Goal: Information Seeking & Learning: Learn about a topic

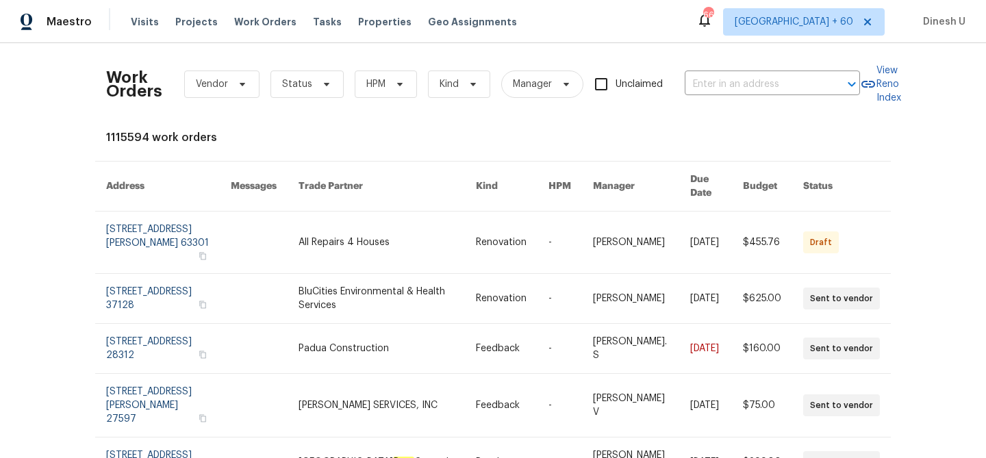
click at [721, 83] on input "text" at bounding box center [753, 84] width 137 height 21
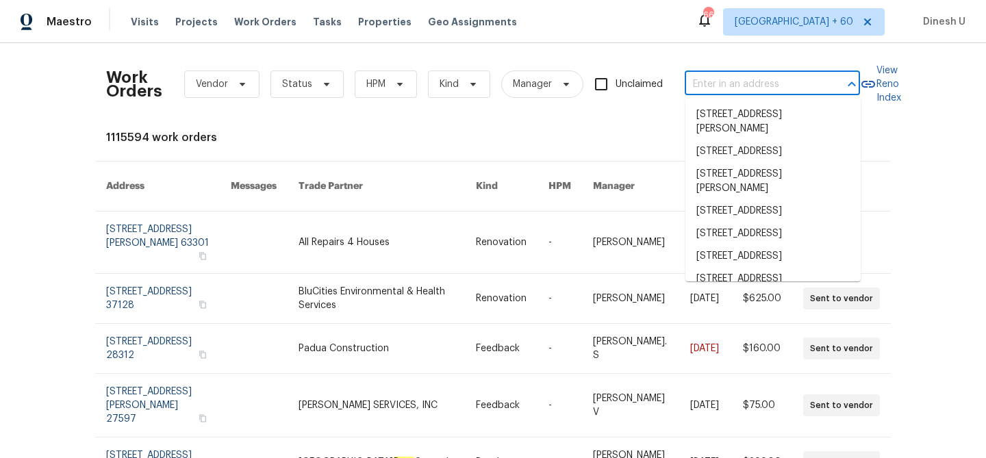
paste input "[STREET_ADDRESS]"
type input "[STREET_ADDRESS]"
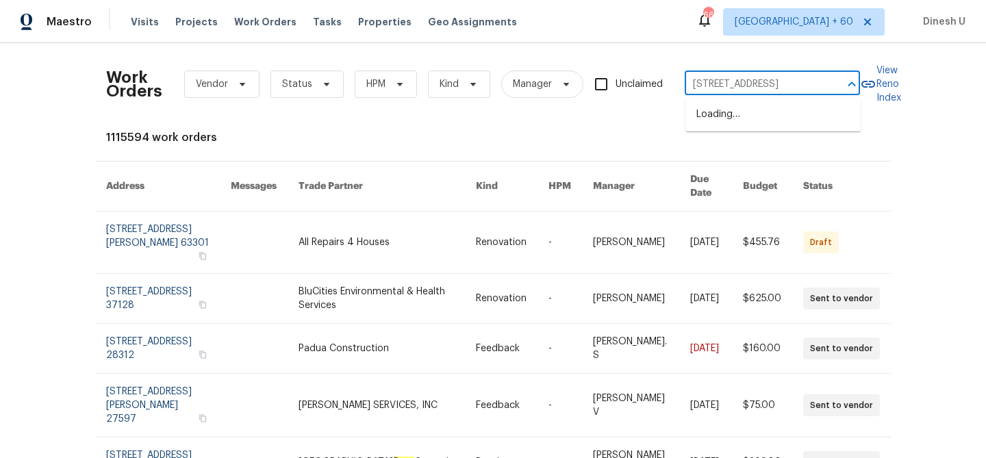
scroll to position [0, 45]
click at [713, 112] on li "20687 Smithfield Ct, Sterling, VA 20165" at bounding box center [772, 114] width 175 height 23
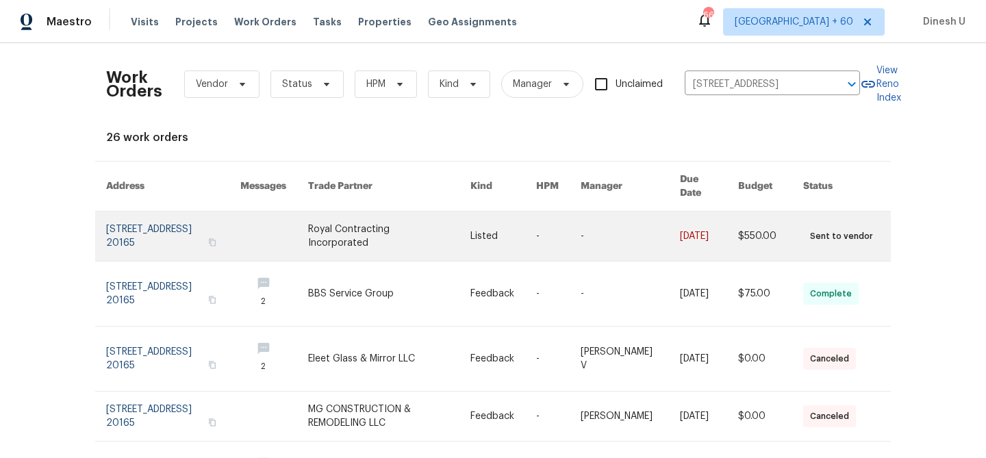
click at [127, 212] on link at bounding box center [173, 236] width 134 height 49
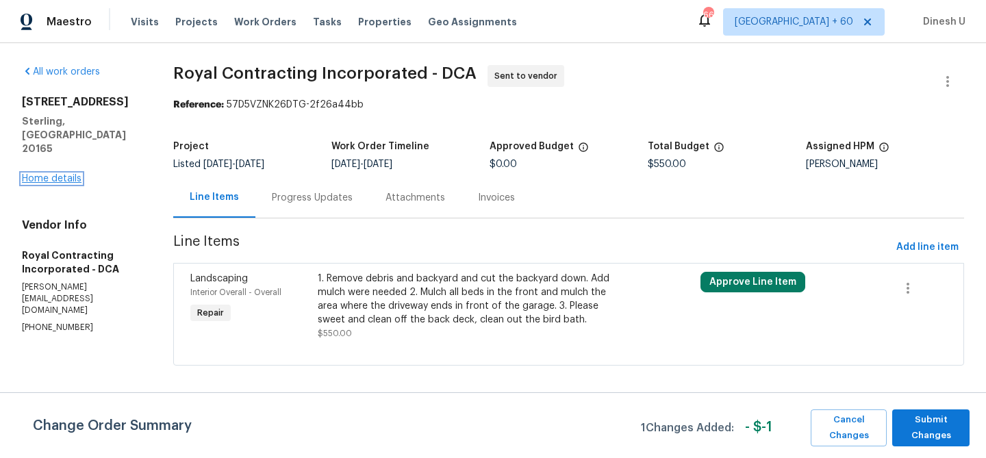
click at [62, 174] on link "Home details" at bounding box center [52, 179] width 60 height 10
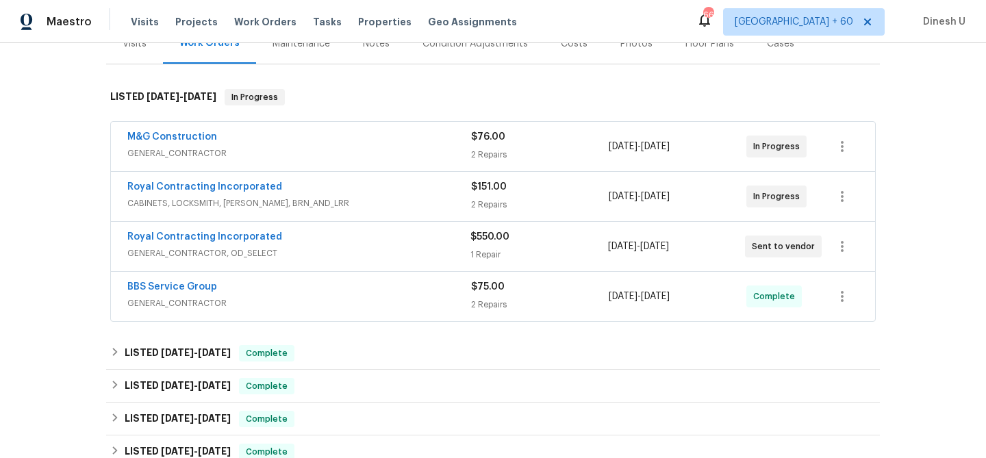
scroll to position [231, 0]
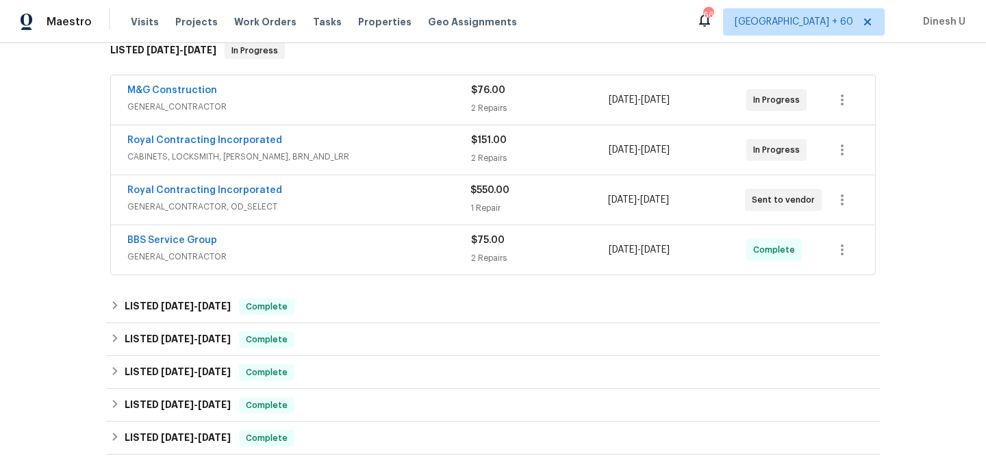
click at [478, 105] on div "2 Repairs" at bounding box center [540, 108] width 138 height 14
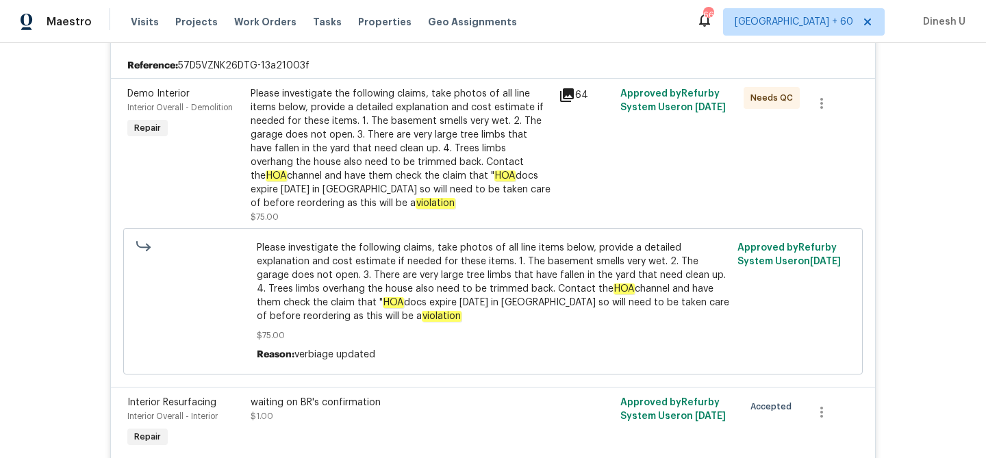
scroll to position [0, 0]
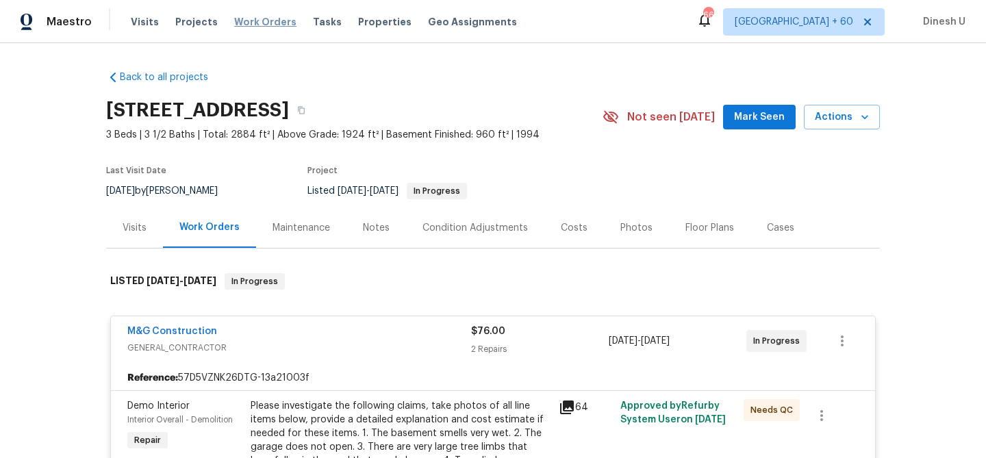
click at [240, 19] on span "Work Orders" at bounding box center [265, 22] width 62 height 14
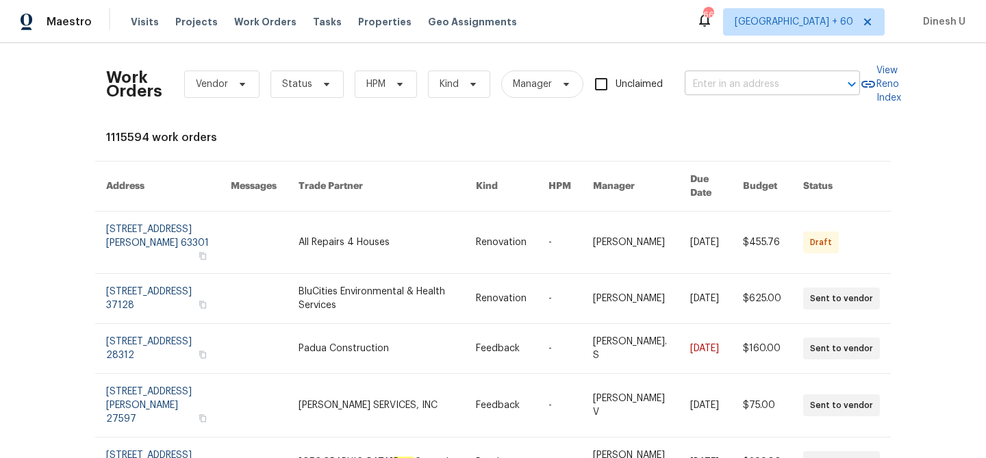
click at [749, 82] on input "text" at bounding box center [753, 84] width 137 height 21
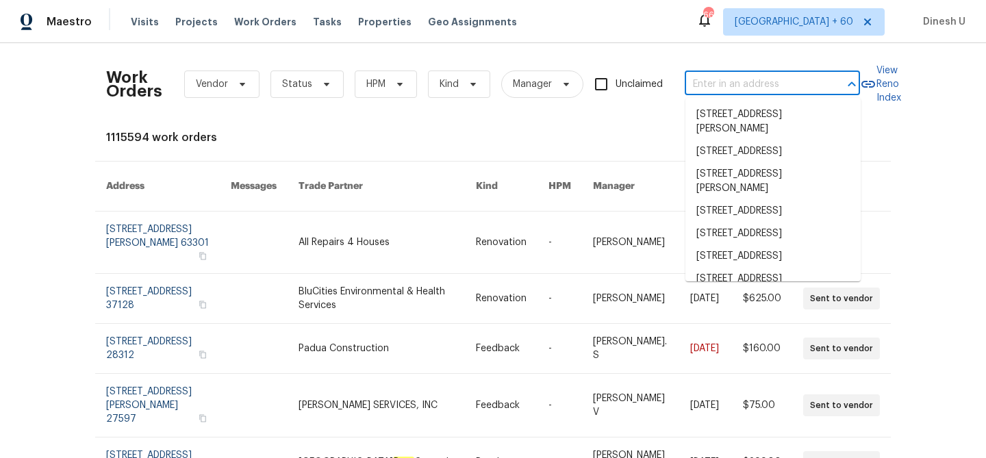
paste input "1 Pembrooke View Ct Gaithersburg, MD 20877"
type input "1 Pembrooke View Ct Gaithersburg, MD 20877"
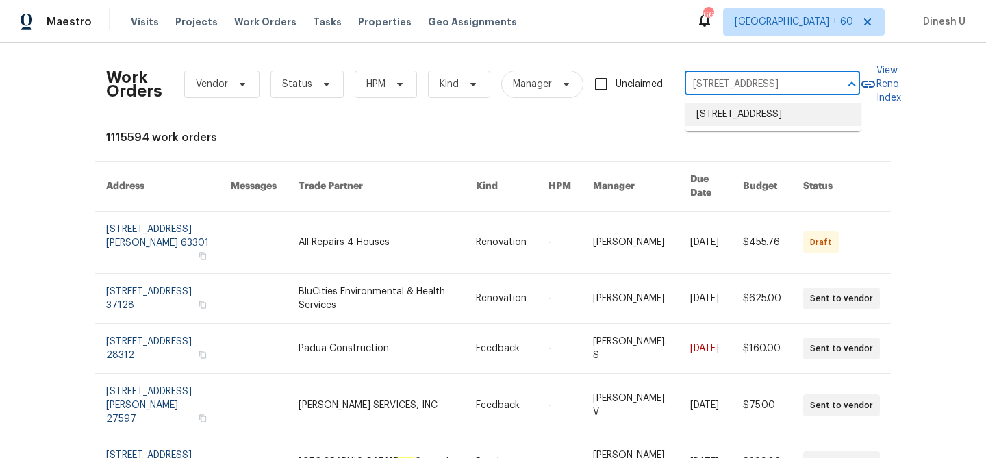
click at [734, 119] on li "[STREET_ADDRESS]" at bounding box center [772, 114] width 175 height 23
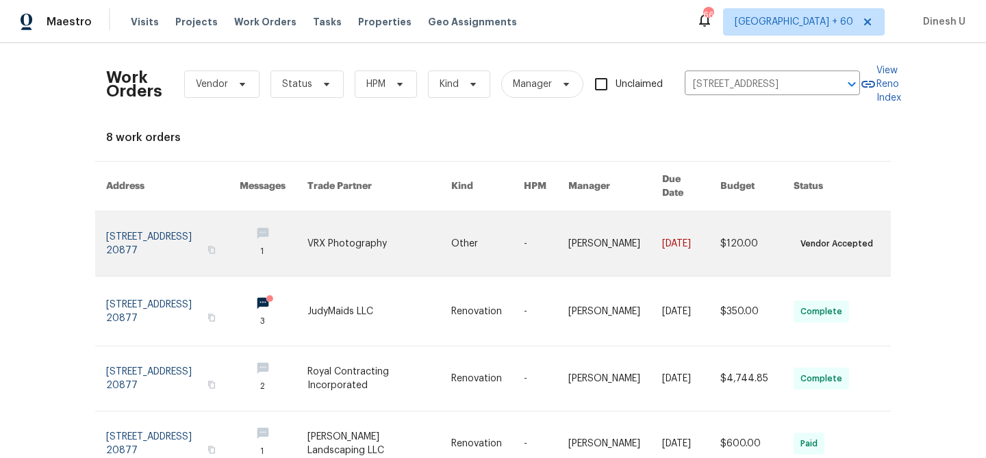
click at [157, 231] on link at bounding box center [173, 244] width 134 height 64
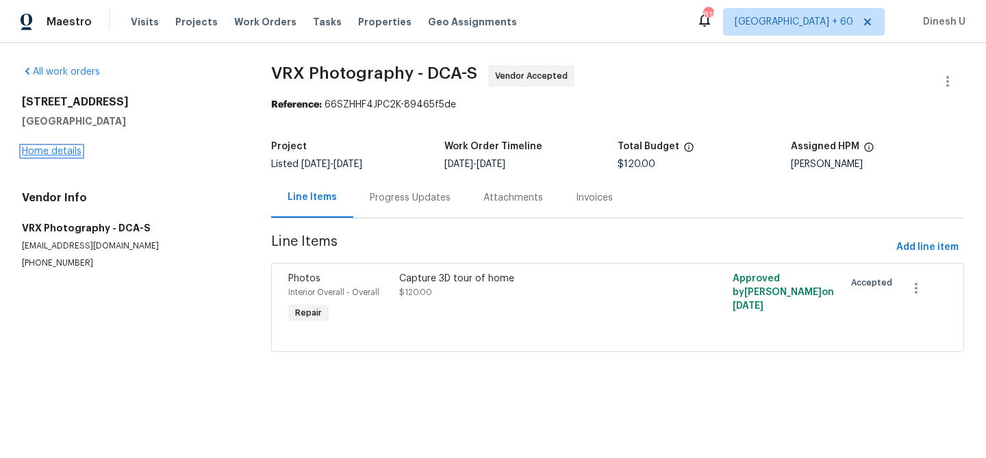
click at [59, 147] on link "Home details" at bounding box center [52, 152] width 60 height 10
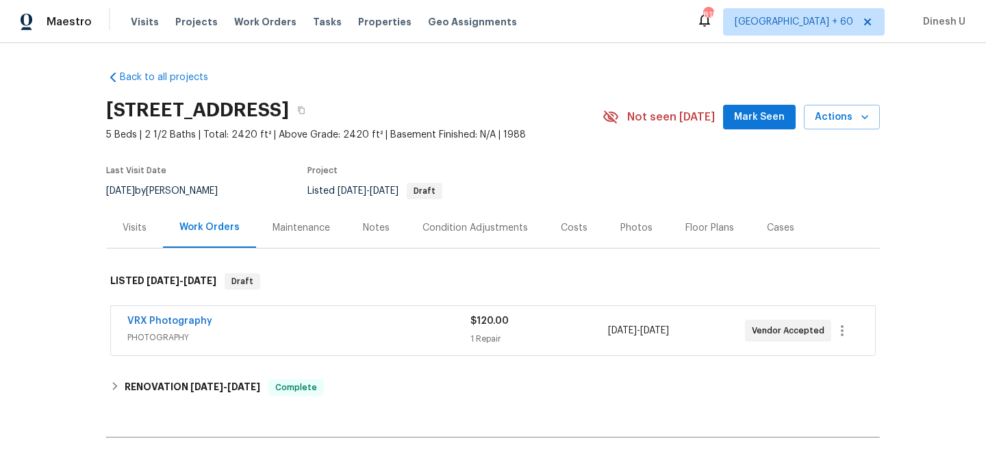
click at [479, 341] on div "1 Repair" at bounding box center [538, 339] width 137 height 14
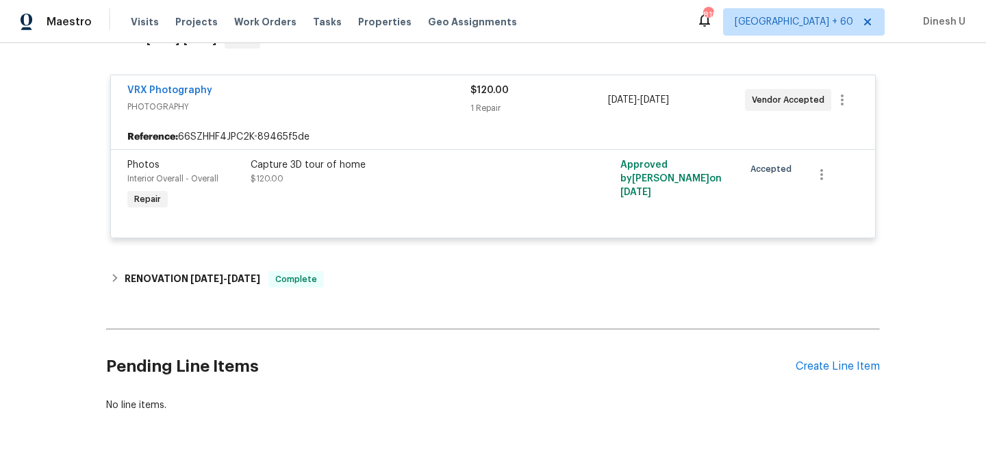
scroll to position [288, 0]
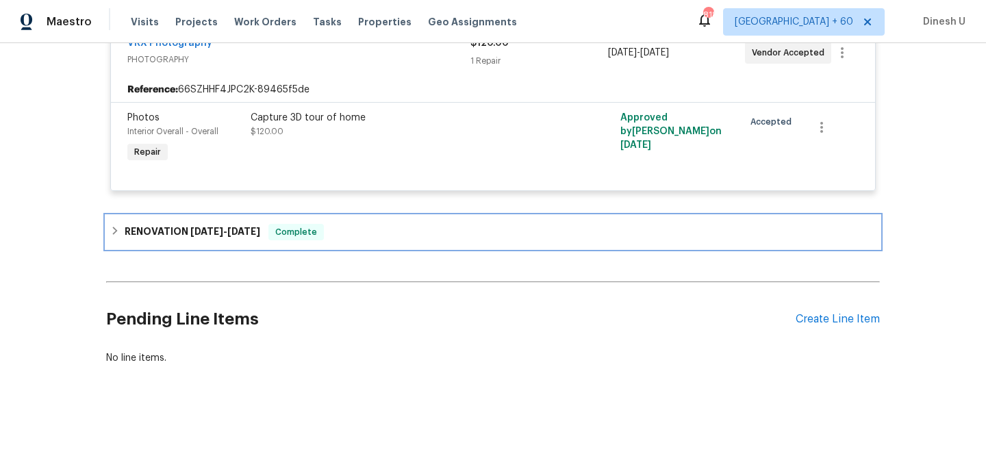
click at [238, 223] on div "RENOVATION [DATE] - [DATE] Complete" at bounding box center [493, 232] width 774 height 33
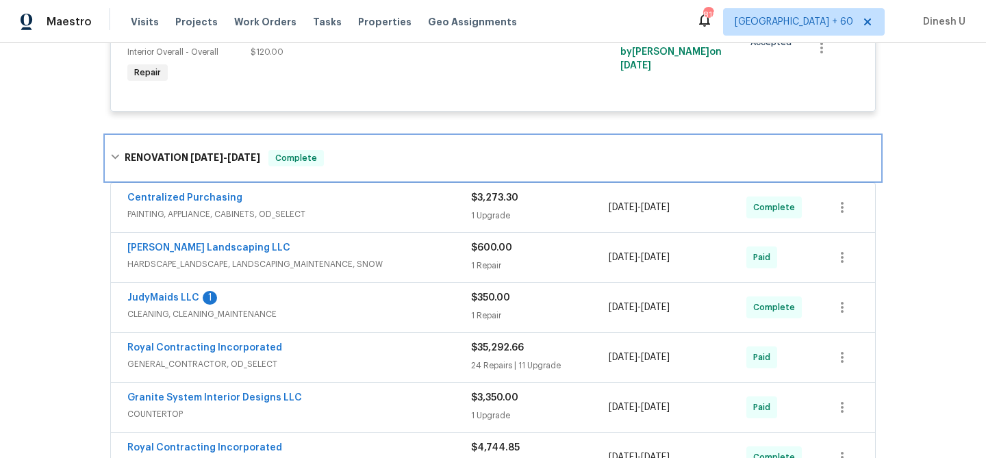
scroll to position [388, 0]
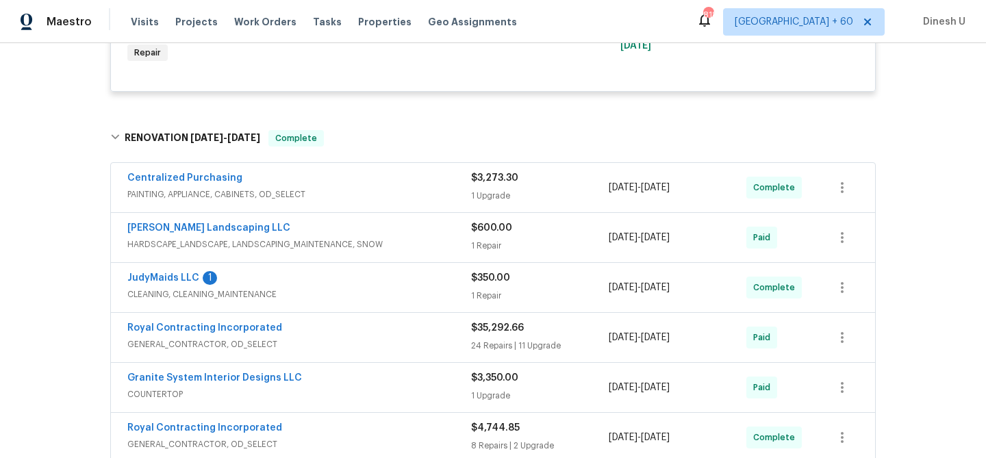
click at [483, 201] on div "1 Upgrade" at bounding box center [540, 196] width 138 height 14
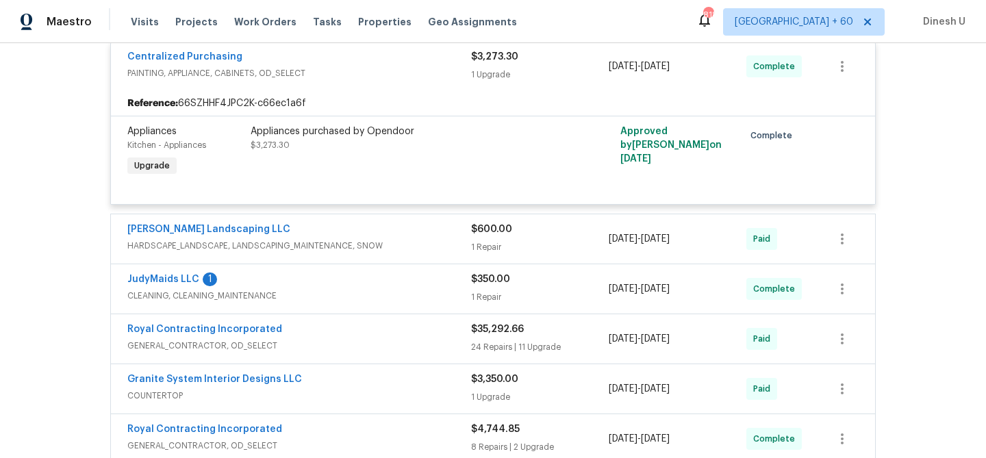
scroll to position [522, 0]
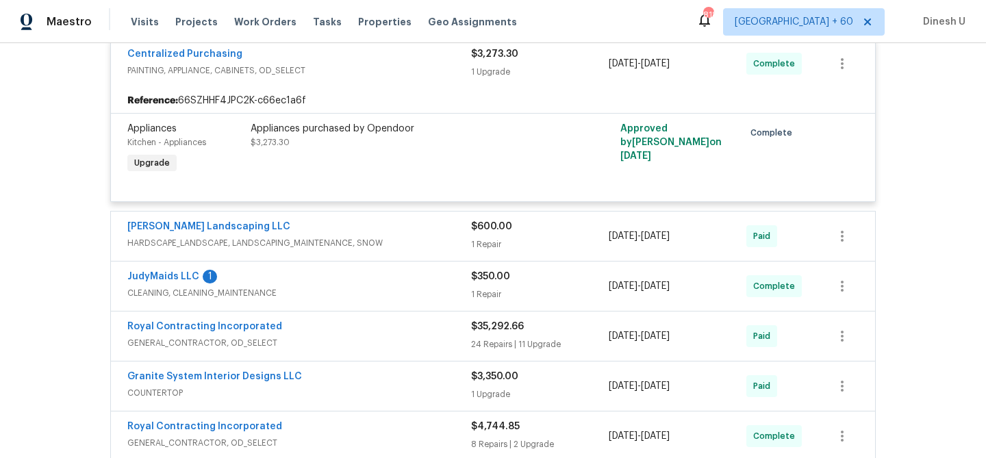
click at [490, 246] on div "1 Repair" at bounding box center [540, 245] width 138 height 14
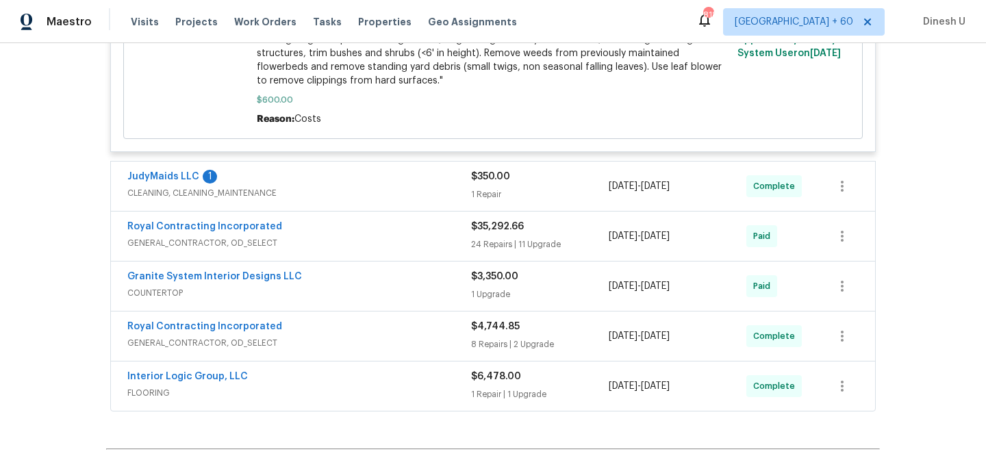
scroll to position [918, 0]
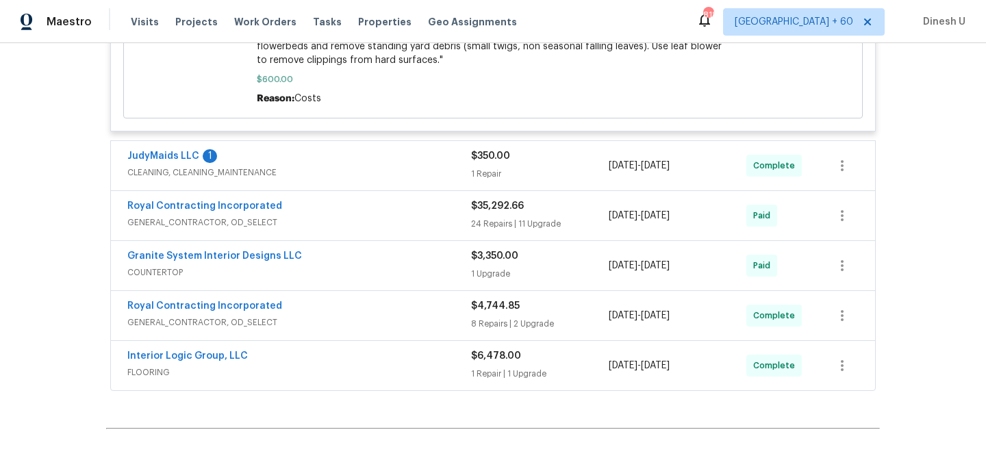
click at [470, 181] on div "JudyMaids LLC 1 CLEANING, CLEANING_MAINTENANCE" at bounding box center [299, 165] width 344 height 33
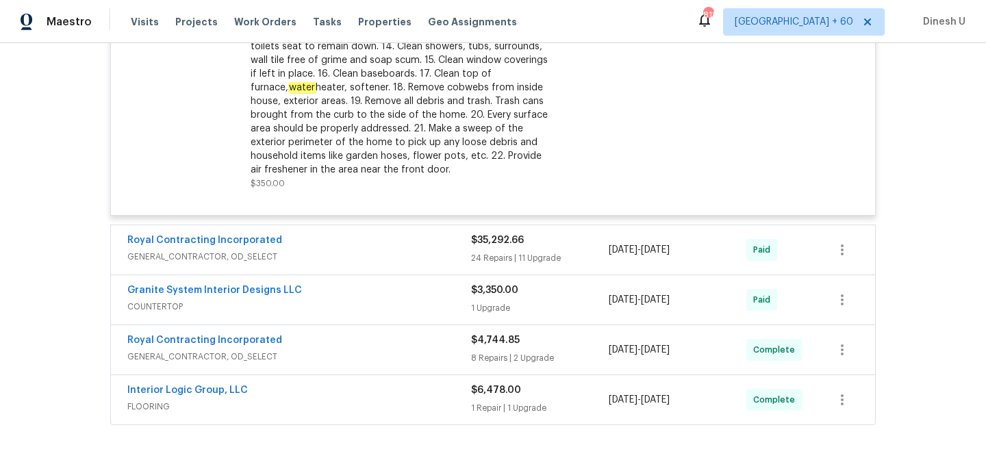
scroll to position [1287, 0]
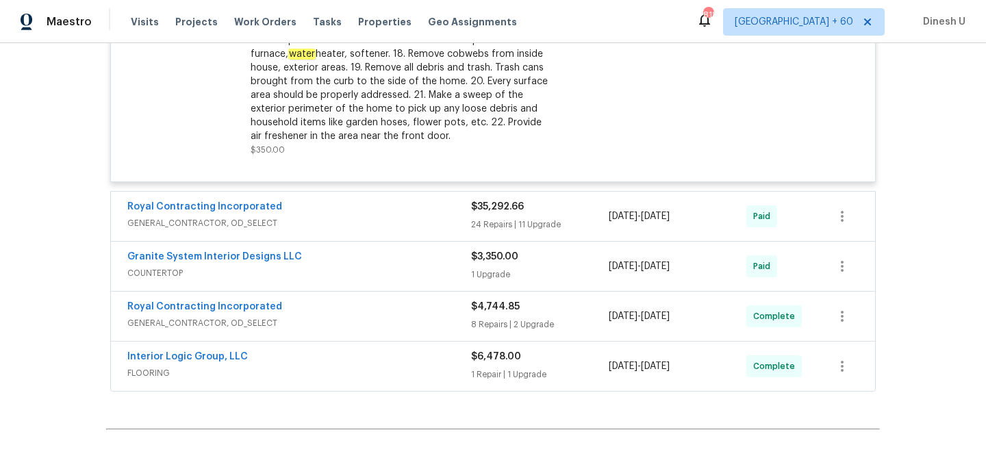
click at [486, 225] on div "24 Repairs | 11 Upgrade" at bounding box center [540, 225] width 138 height 14
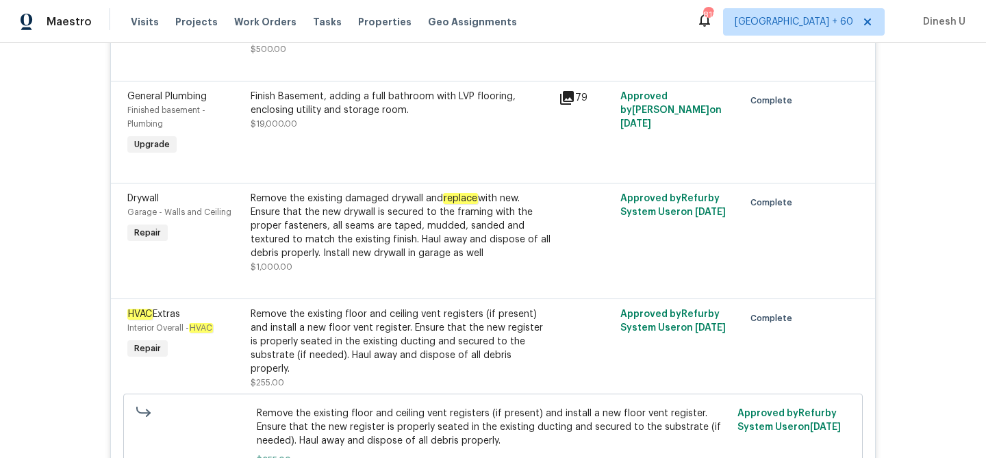
scroll to position [3234, 0]
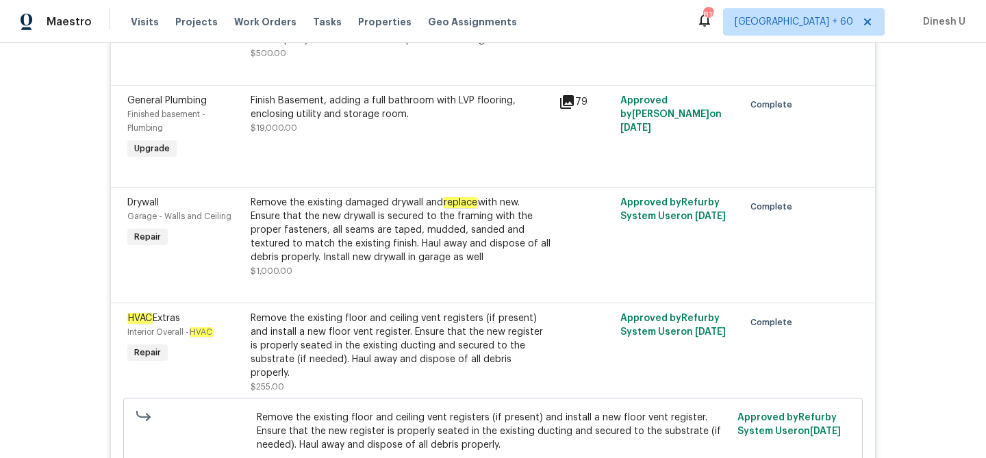
click at [570, 110] on icon at bounding box center [567, 102] width 16 height 16
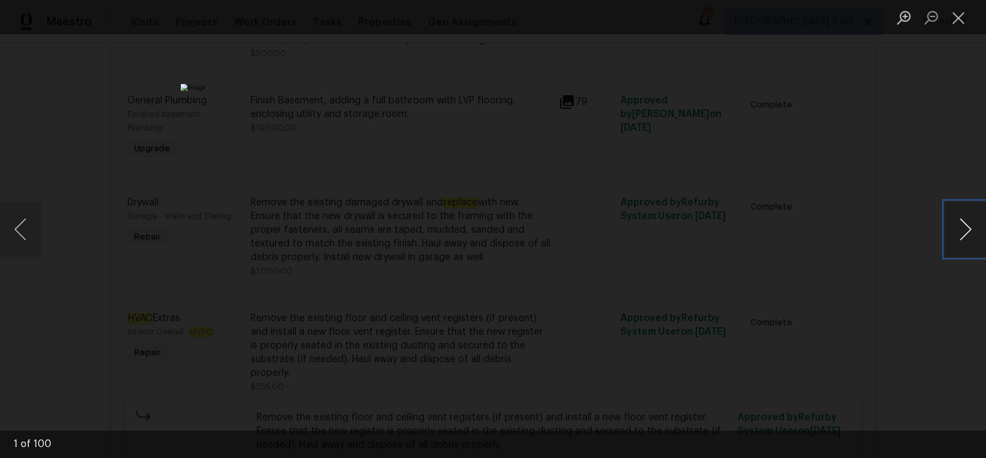
click at [959, 230] on button "Next image" at bounding box center [965, 229] width 41 height 55
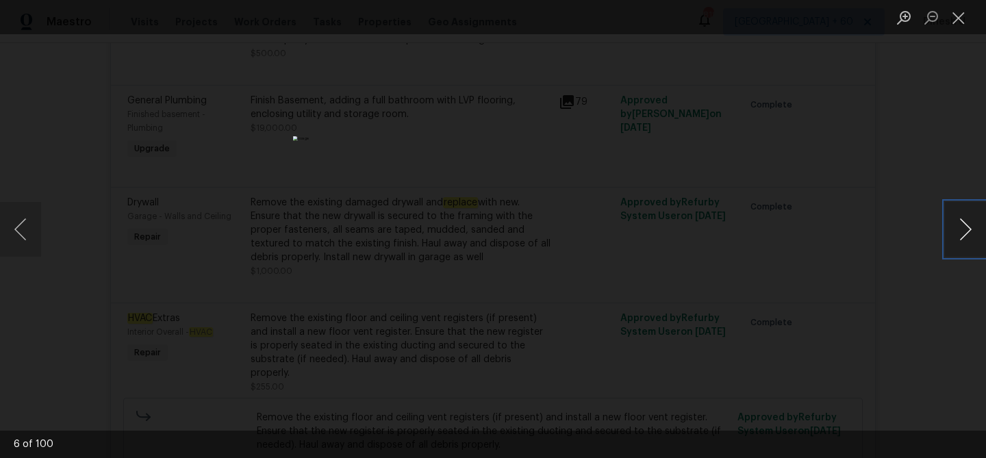
click at [959, 230] on button "Next image" at bounding box center [965, 229] width 41 height 55
click at [953, 8] on button "Close lightbox" at bounding box center [958, 17] width 27 height 24
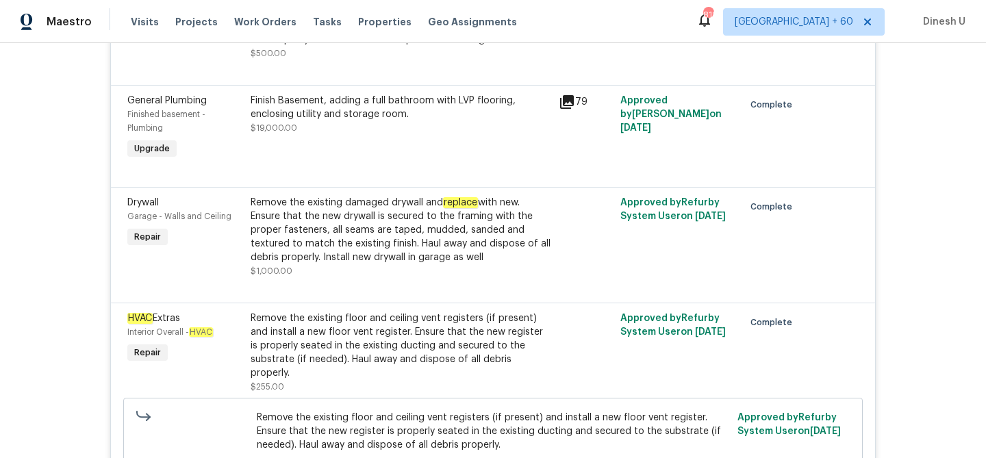
click at [567, 109] on icon at bounding box center [567, 102] width 14 height 14
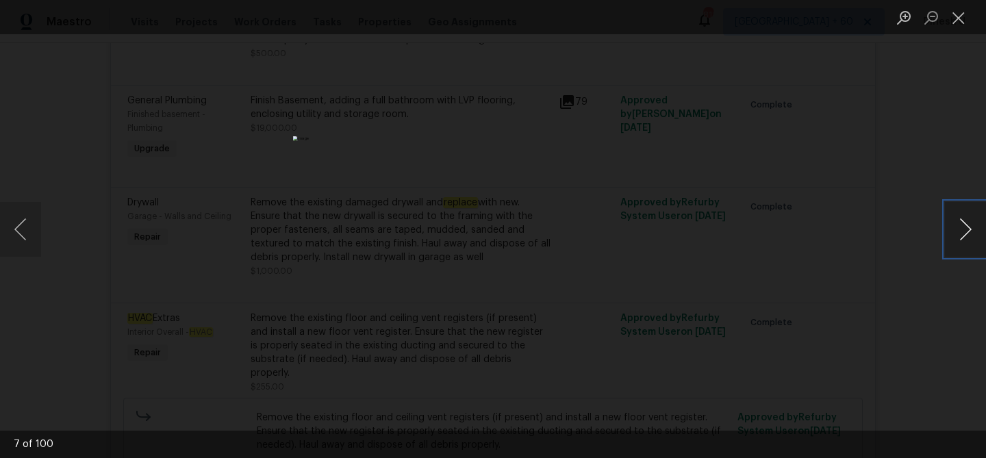
click at [966, 226] on button "Next image" at bounding box center [965, 229] width 41 height 55
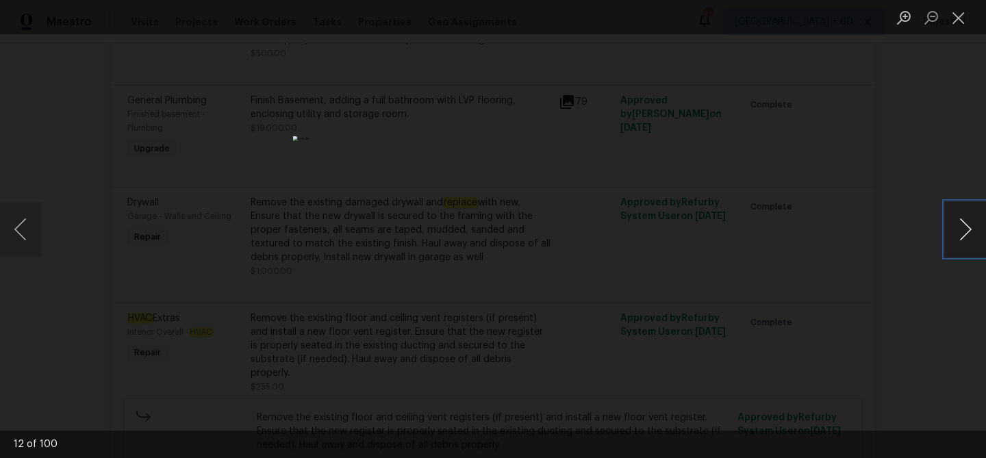
click at [966, 226] on button "Next image" at bounding box center [965, 229] width 41 height 55
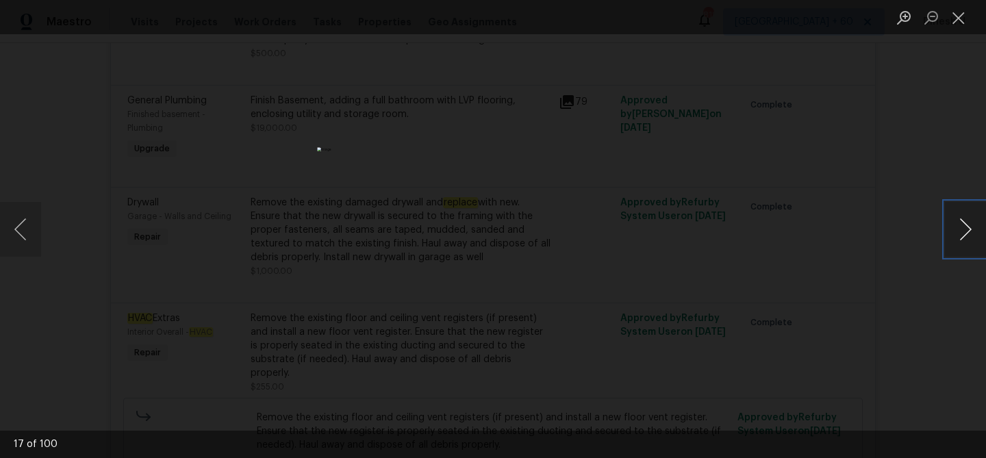
click at [966, 226] on button "Next image" at bounding box center [965, 229] width 41 height 55
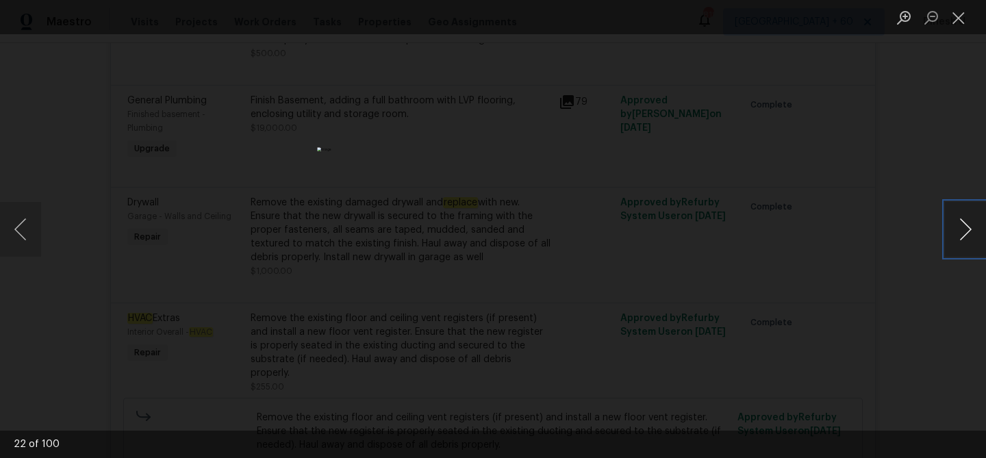
click at [966, 226] on button "Next image" at bounding box center [965, 229] width 41 height 55
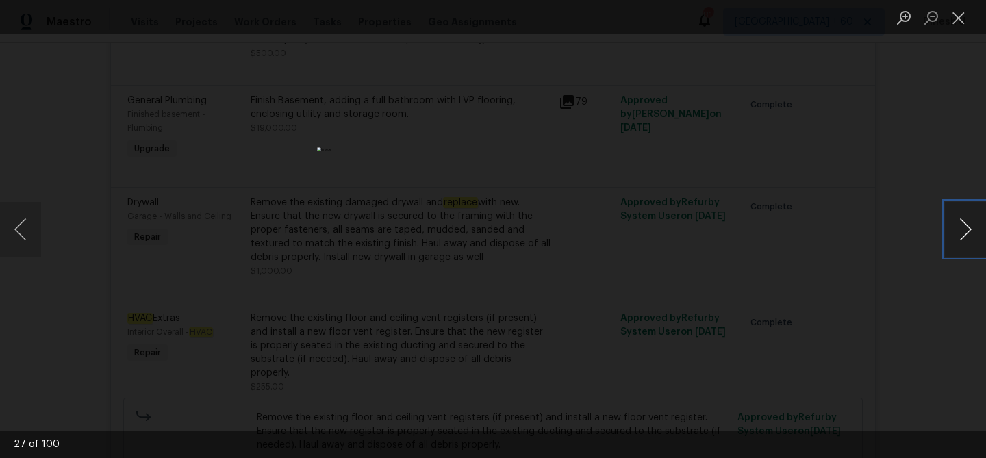
click at [966, 226] on button "Next image" at bounding box center [965, 229] width 41 height 55
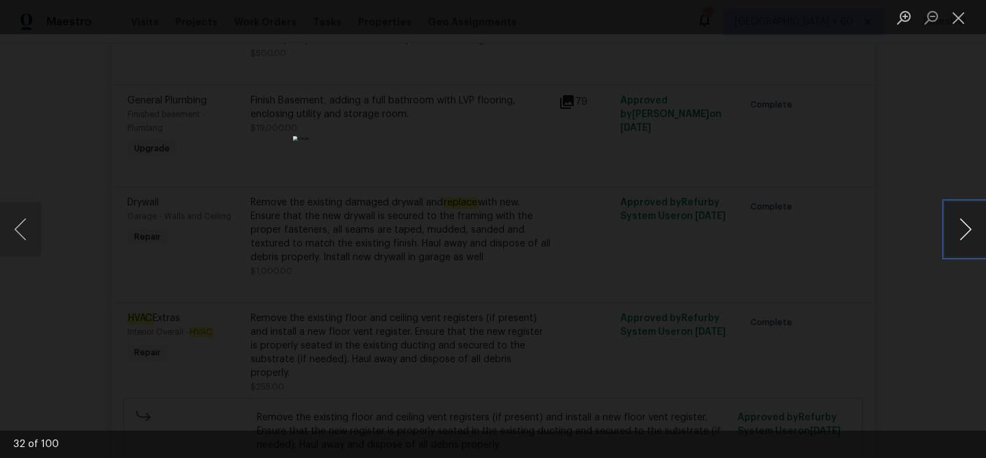
click at [966, 226] on button "Next image" at bounding box center [965, 229] width 41 height 55
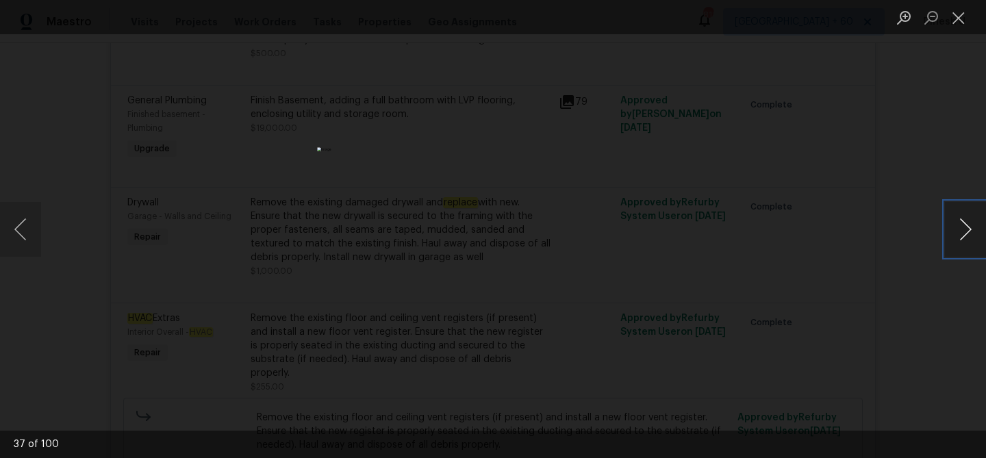
click at [966, 226] on button "Next image" at bounding box center [965, 229] width 41 height 55
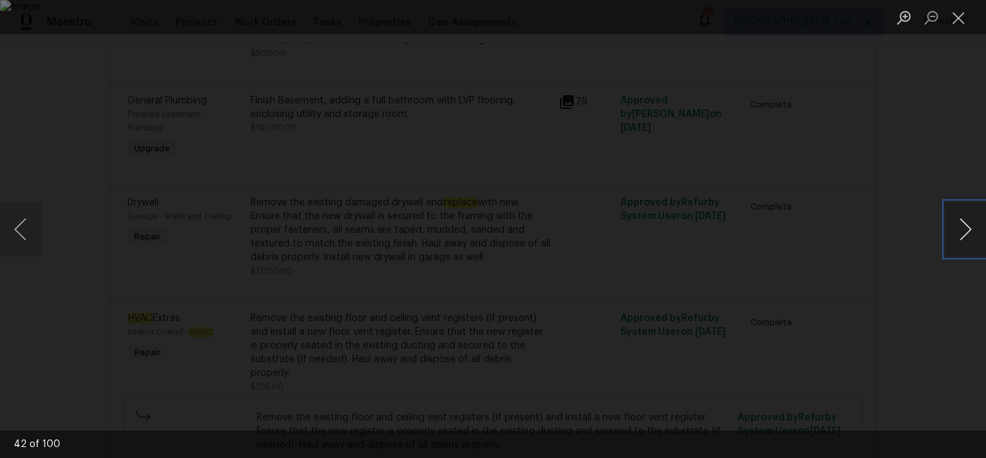
click at [966, 226] on button "Next image" at bounding box center [965, 229] width 41 height 55
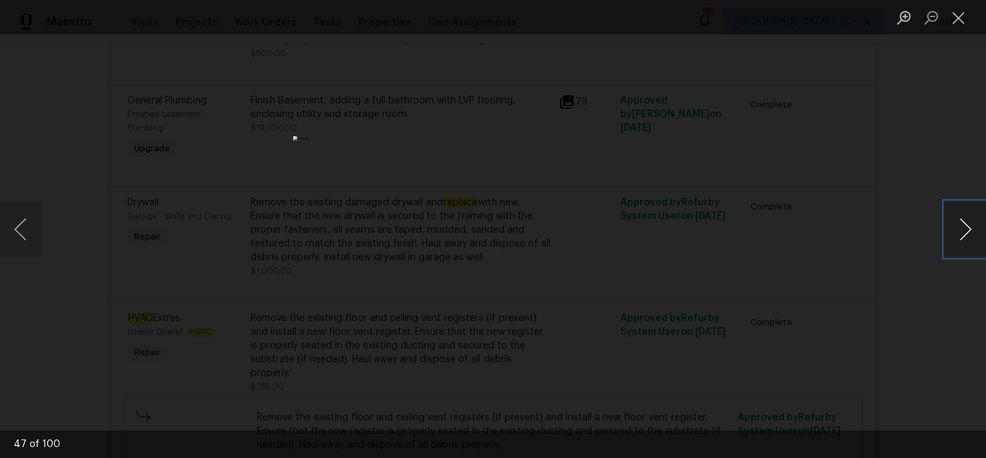
click at [966, 226] on button "Next image" at bounding box center [965, 229] width 41 height 55
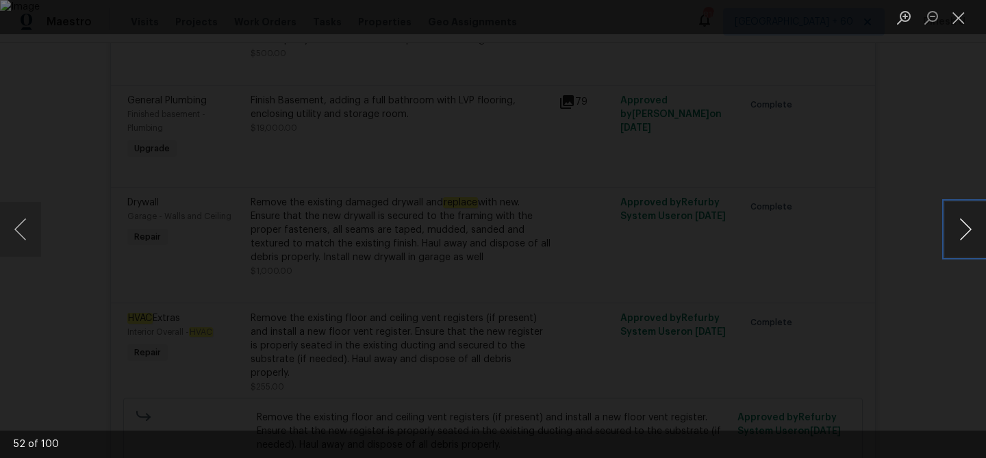
click at [966, 226] on button "Next image" at bounding box center [965, 229] width 41 height 55
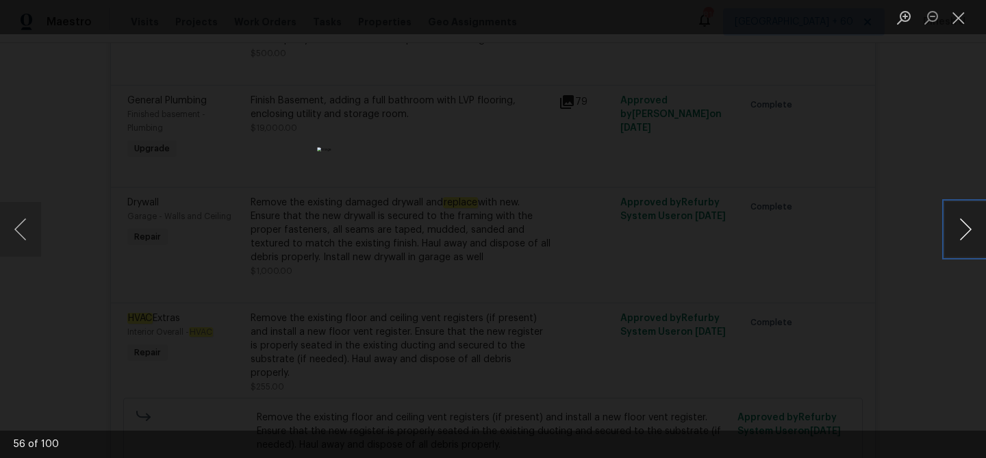
click at [966, 226] on button "Next image" at bounding box center [965, 229] width 41 height 55
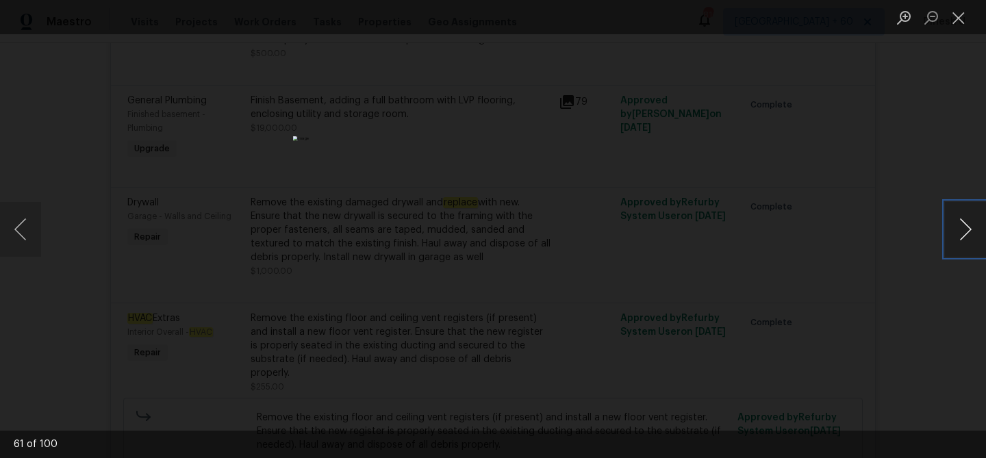
click at [966, 226] on button "Next image" at bounding box center [965, 229] width 41 height 55
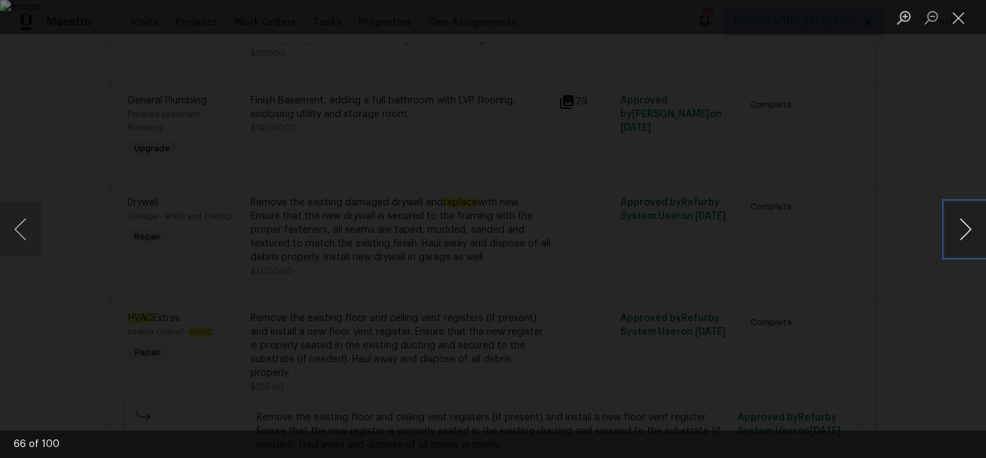
click at [966, 226] on button "Next image" at bounding box center [965, 229] width 41 height 55
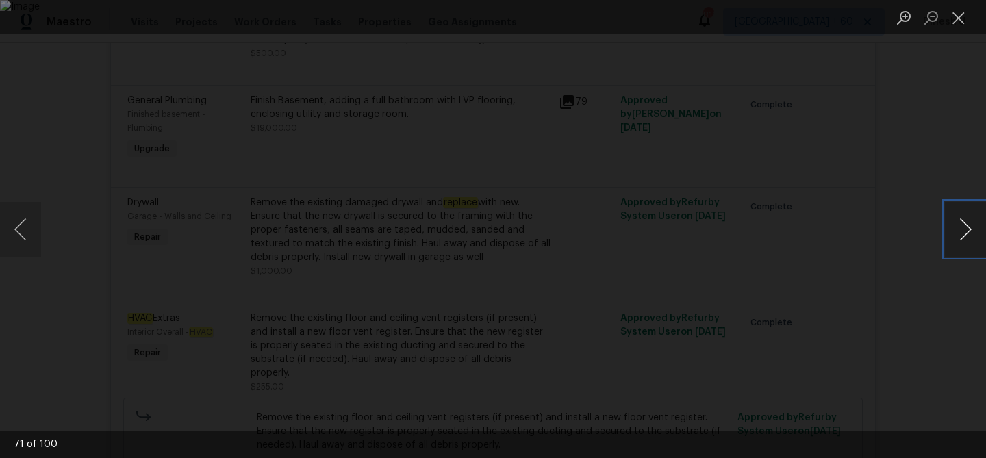
click at [966, 226] on button "Next image" at bounding box center [965, 229] width 41 height 55
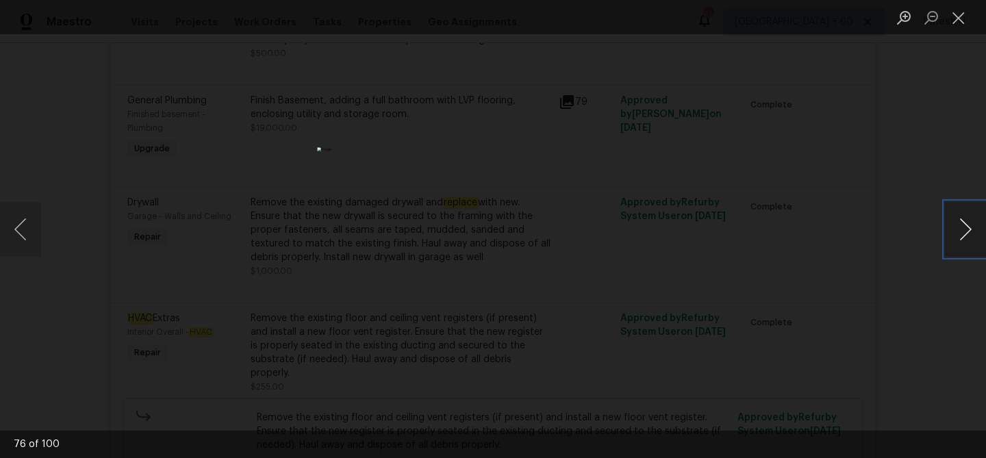
click at [966, 226] on button "Next image" at bounding box center [965, 229] width 41 height 55
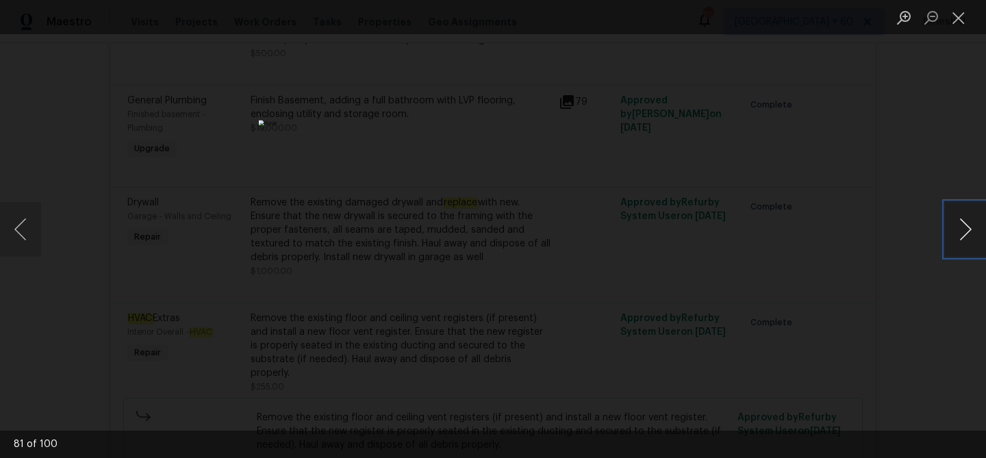
click at [966, 226] on button "Next image" at bounding box center [965, 229] width 41 height 55
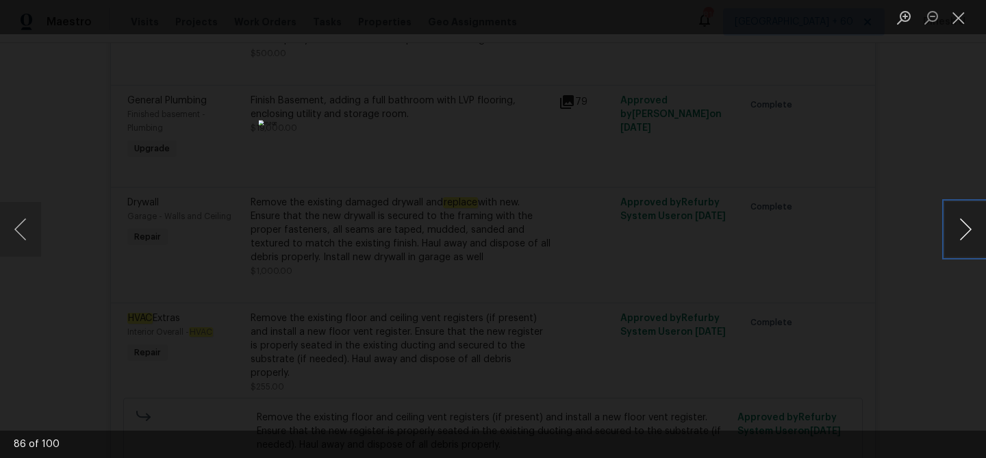
click at [966, 226] on button "Next image" at bounding box center [965, 229] width 41 height 55
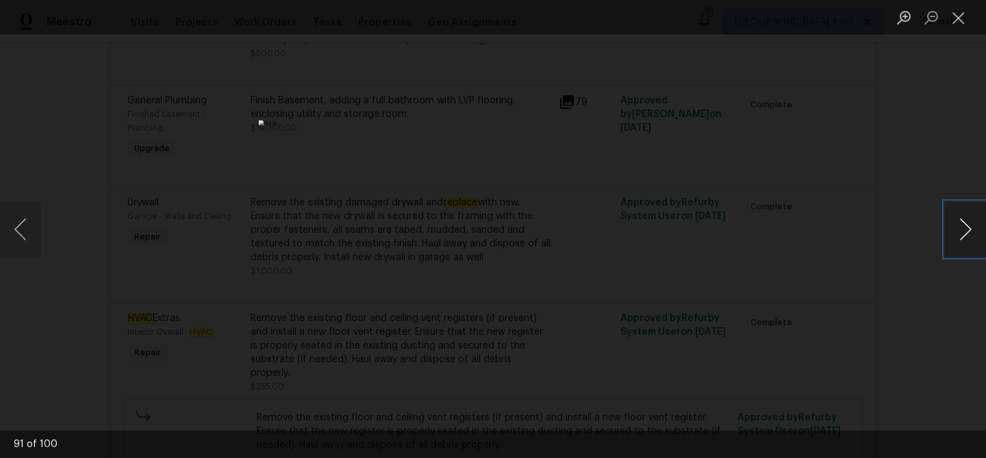
click at [966, 226] on button "Next image" at bounding box center [965, 229] width 41 height 55
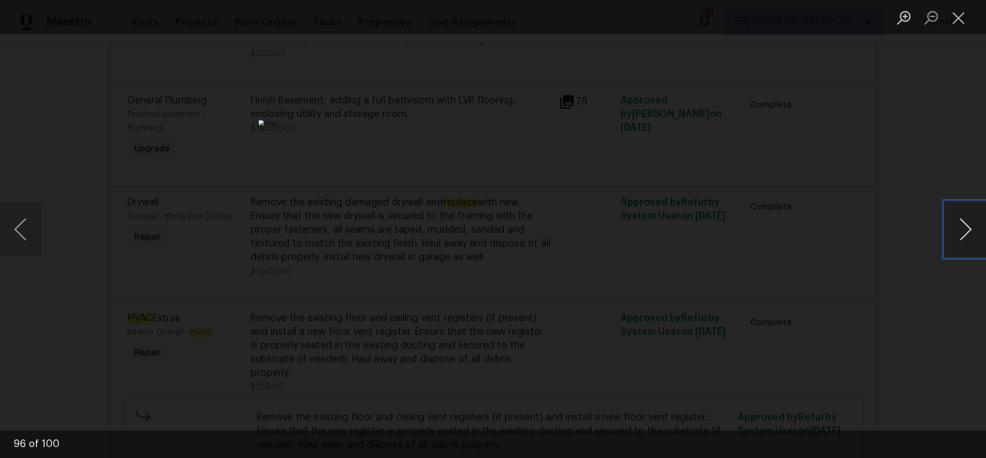
click at [966, 226] on button "Next image" at bounding box center [965, 229] width 41 height 55
click at [953, 18] on button "Close lightbox" at bounding box center [958, 17] width 27 height 24
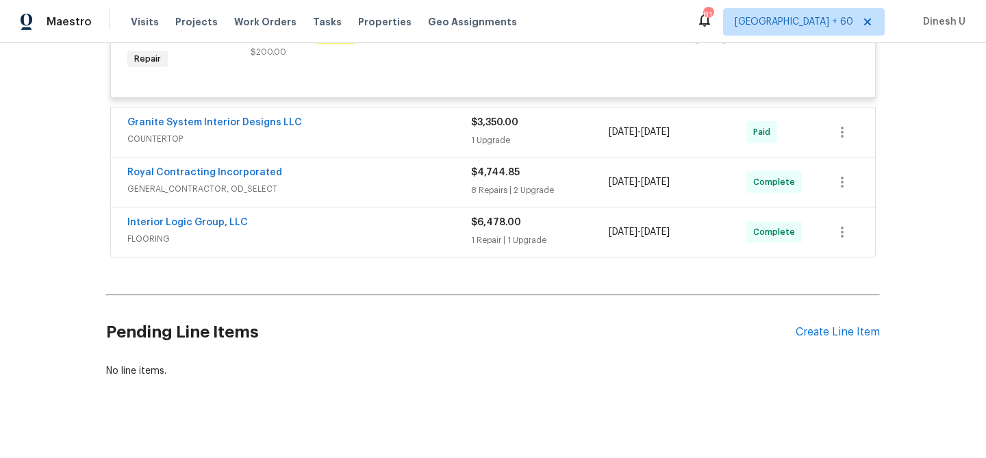
scroll to position [5411, 0]
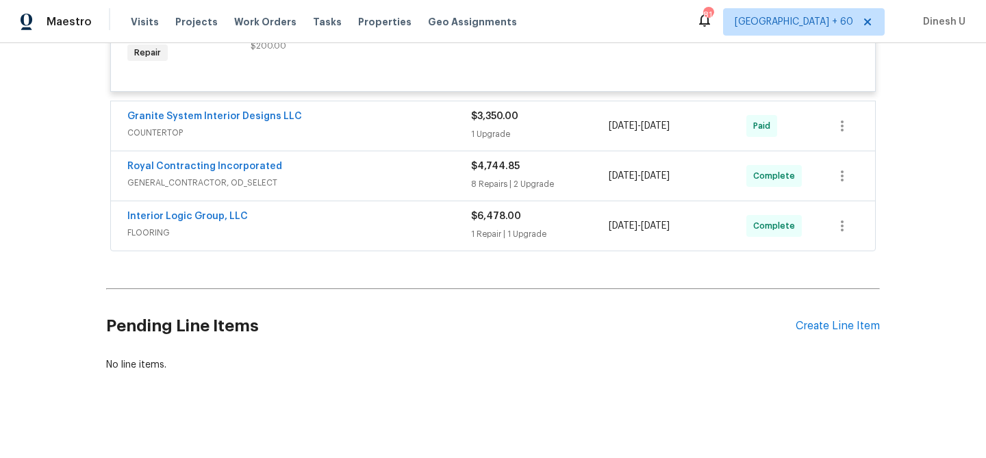
click at [486, 141] on div "1 Upgrade" at bounding box center [540, 134] width 138 height 14
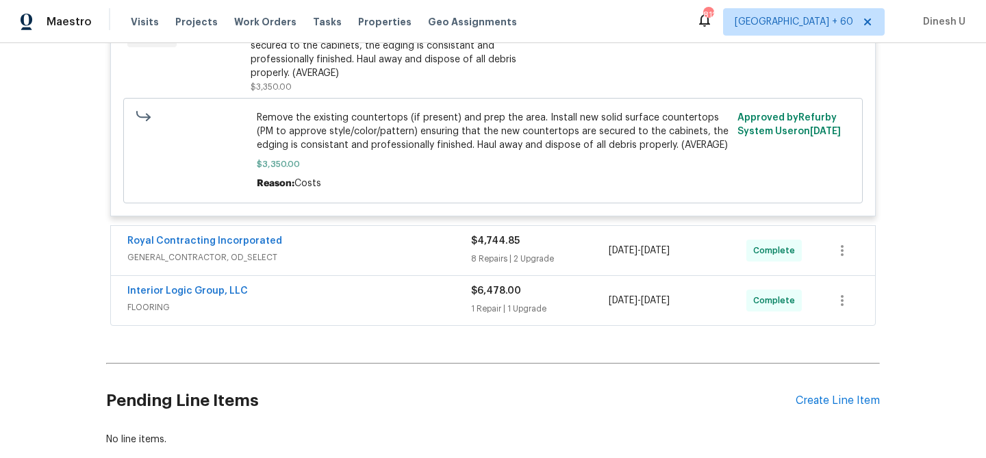
scroll to position [5607, 0]
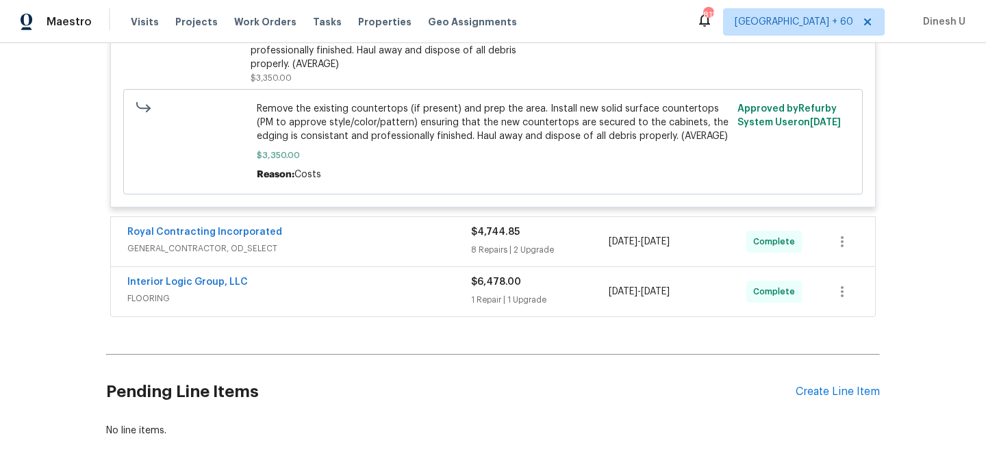
click at [501, 251] on div "8 Repairs | 2 Upgrade" at bounding box center [540, 250] width 138 height 14
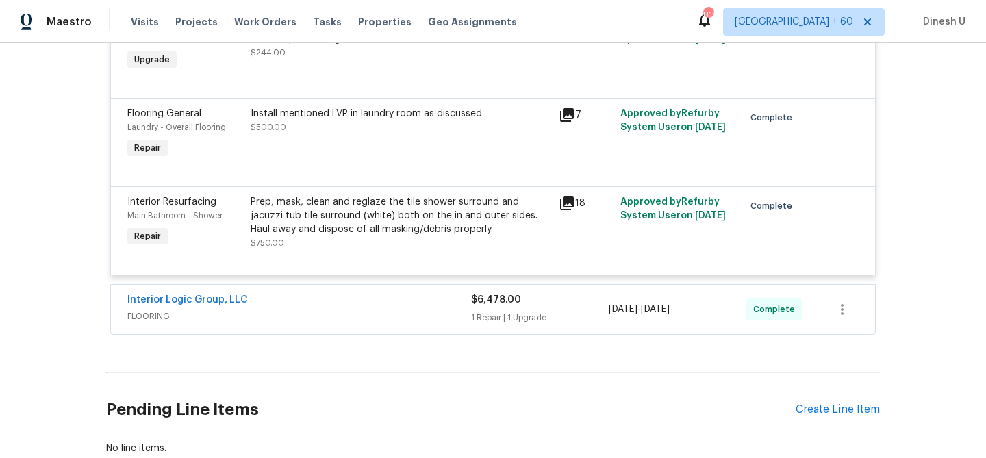
scroll to position [6530, 0]
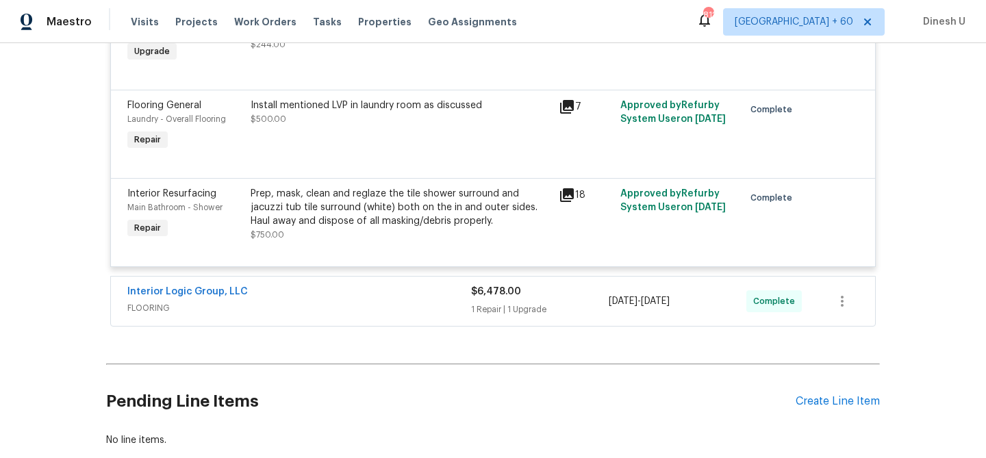
click at [564, 112] on icon at bounding box center [567, 107] width 14 height 14
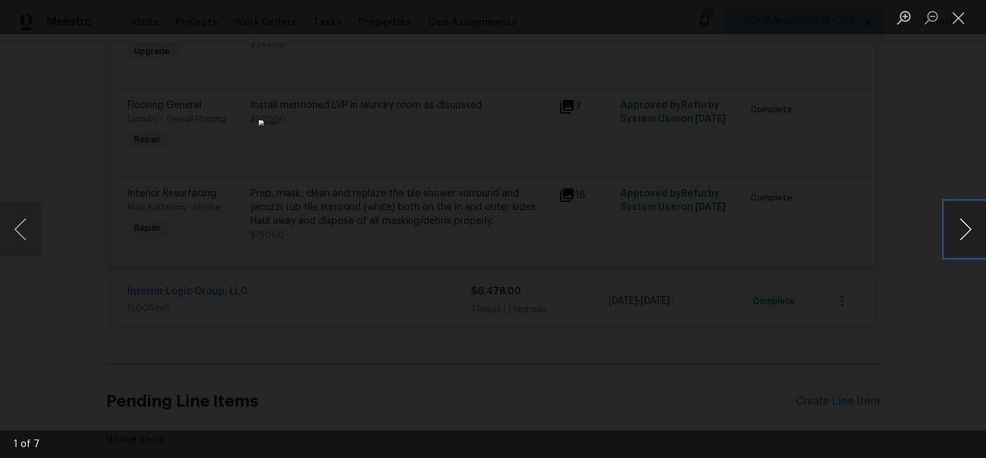
click at [970, 228] on button "Next image" at bounding box center [965, 229] width 41 height 55
click at [954, 12] on button "Close lightbox" at bounding box center [958, 17] width 27 height 24
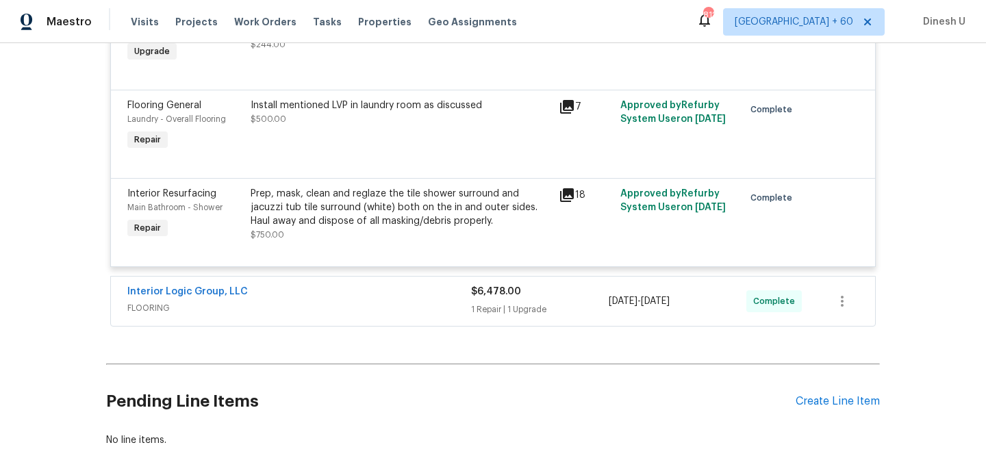
click at [277, 108] on div "Install mentioned LVP in laundry room as discussed" at bounding box center [401, 106] width 300 height 14
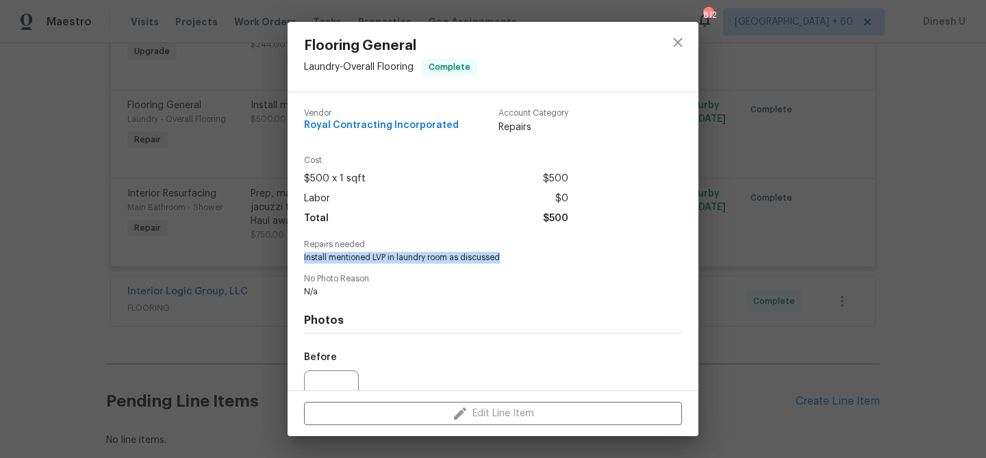
drag, startPoint x: 303, startPoint y: 256, endPoint x: 494, endPoint y: 263, distance: 190.5
click at [494, 263] on div "Vendor Royal Contracting Incorporated Account Category Repairs Cost $500 x 1 sq…" at bounding box center [493, 241] width 411 height 298
copy span "Install mentioned LVP in laundry room as discusse"
click at [213, 236] on div "Flooring General Laundry - Overall Flooring Complete Vendor Royal Contracting I…" at bounding box center [493, 229] width 986 height 458
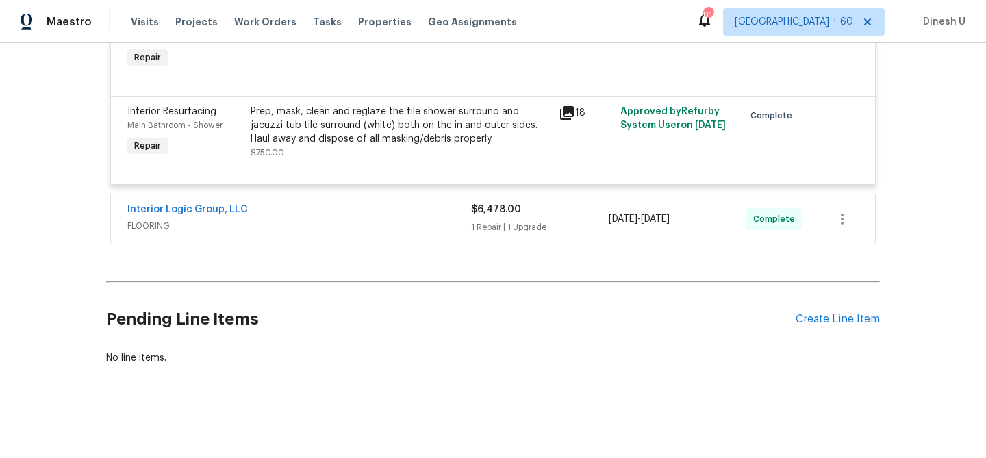
scroll to position [6618, 0]
click at [505, 229] on div "1 Repair | 1 Upgrade" at bounding box center [540, 228] width 138 height 14
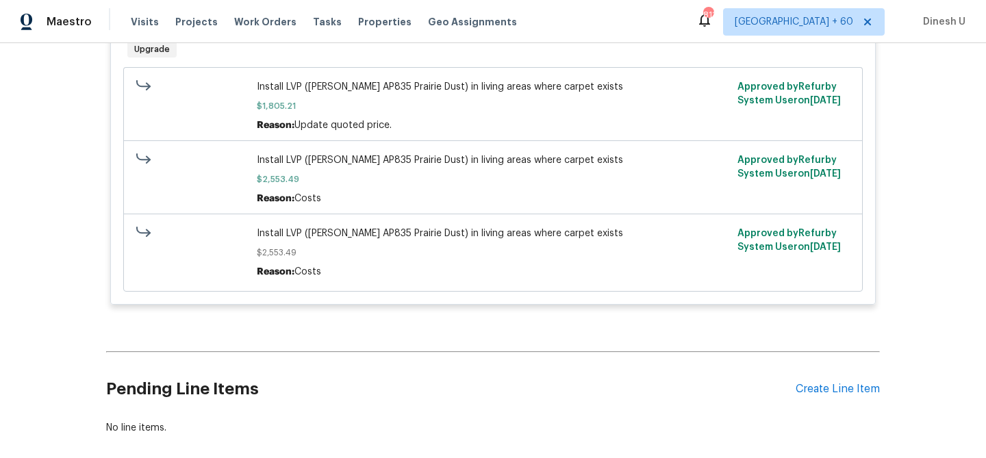
scroll to position [7263, 0]
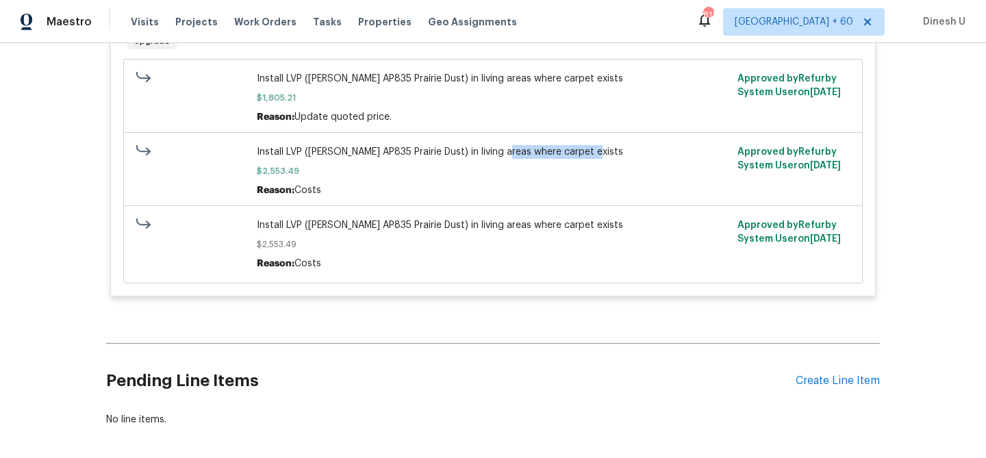
drag, startPoint x: 505, startPoint y: 162, endPoint x: 605, endPoint y: 162, distance: 100.0
click at [605, 159] on span "Install LVP ([PERSON_NAME] AP835 Prairie Dust) in living areas where carpet exi…" at bounding box center [493, 152] width 473 height 14
copy span "where carpet exists"
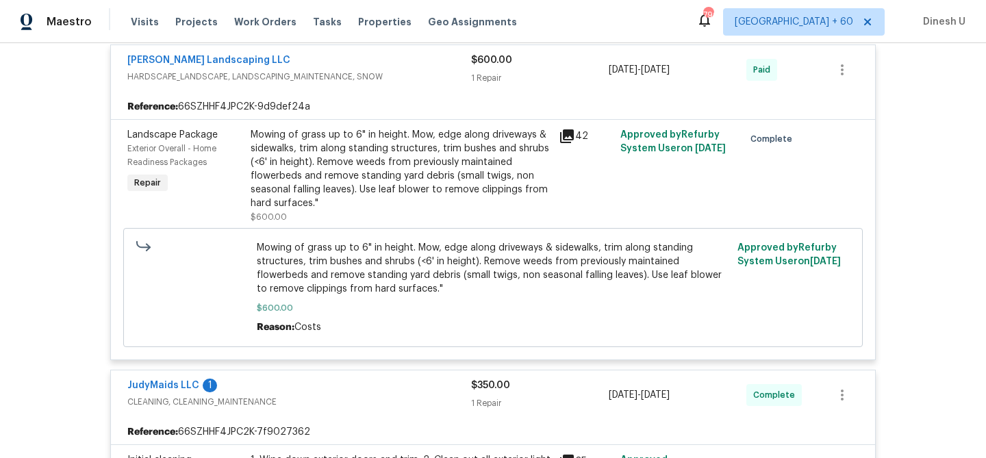
scroll to position [3106, 0]
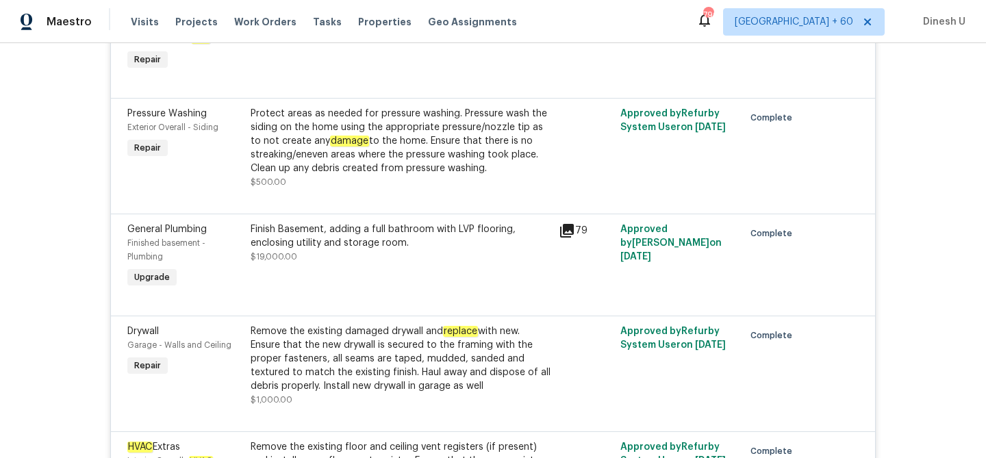
click at [337, 249] on div "Finish Basement, adding a full bathroom with LVP flooring, enclosing utility an…" at bounding box center [401, 236] width 300 height 27
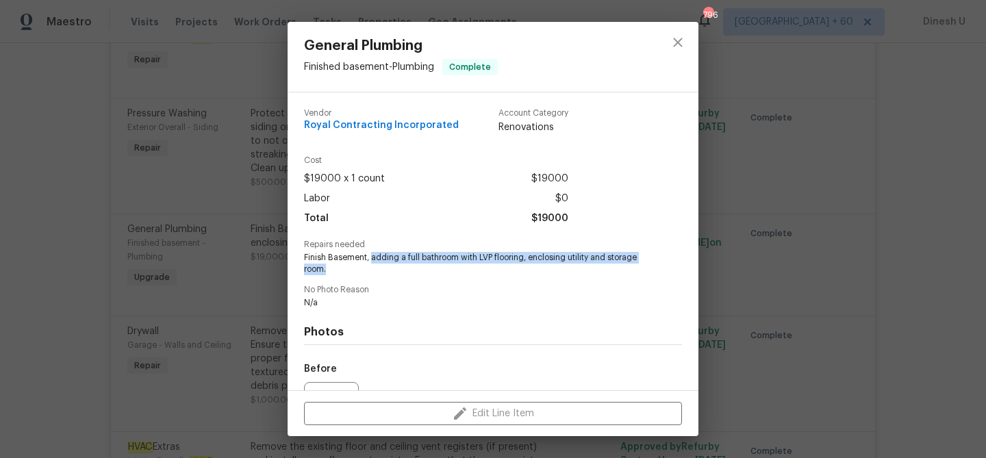
drag, startPoint x: 370, startPoint y: 258, endPoint x: 542, endPoint y: 265, distance: 171.3
click at [542, 265] on span "Finish Basement, adding a full bathroom with LVP flooring, enclosing utility an…" at bounding box center [474, 263] width 340 height 23
copy span "adding a full bathroom with LVP flooring, enclosing utility and storage room."
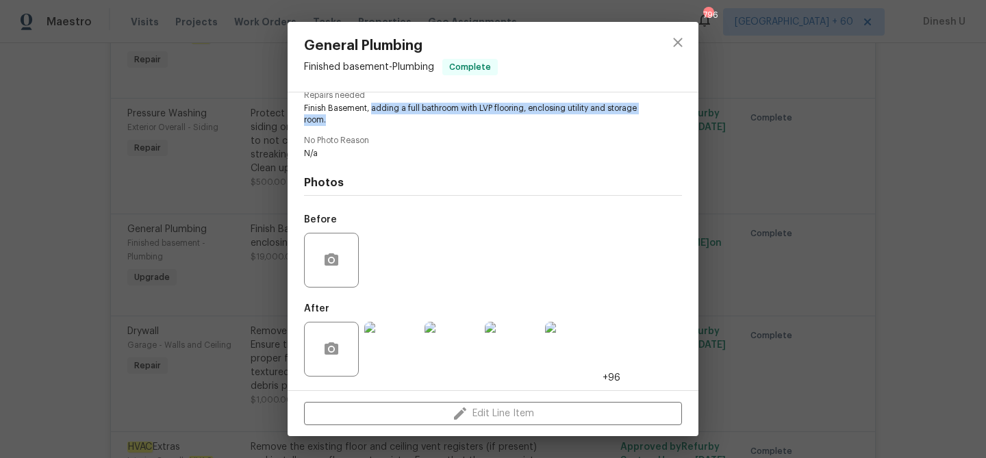
click at [407, 344] on img at bounding box center [391, 349] width 55 height 55
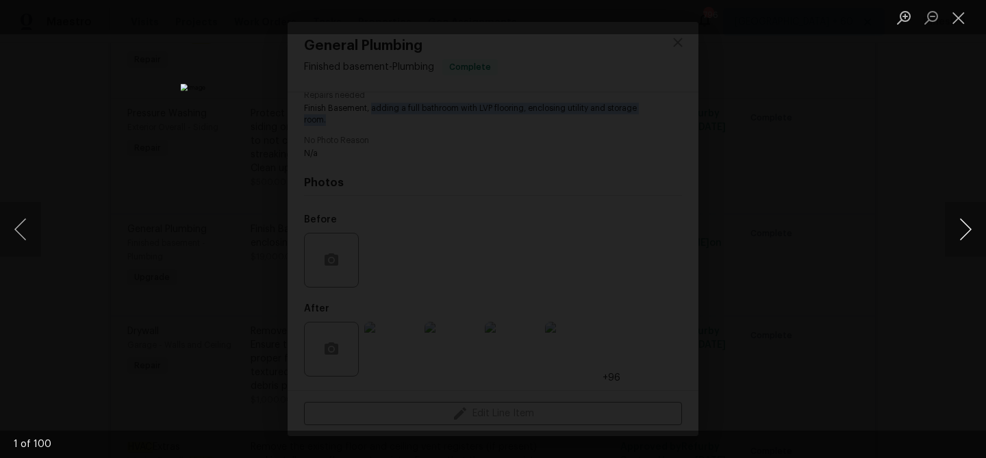
click at [961, 225] on button "Next image" at bounding box center [965, 229] width 41 height 55
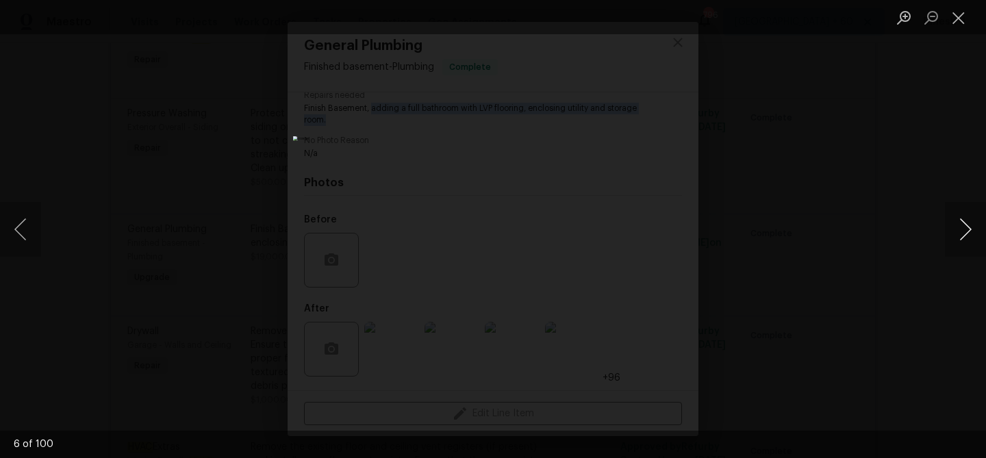
click at [961, 225] on button "Next image" at bounding box center [965, 229] width 41 height 55
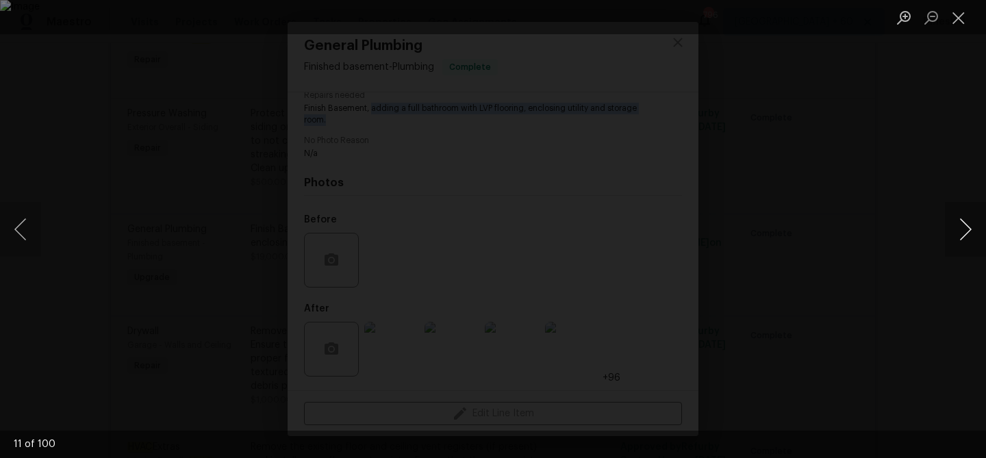
click at [961, 225] on button "Next image" at bounding box center [965, 229] width 41 height 55
click at [961, 25] on button "Close lightbox" at bounding box center [958, 17] width 27 height 24
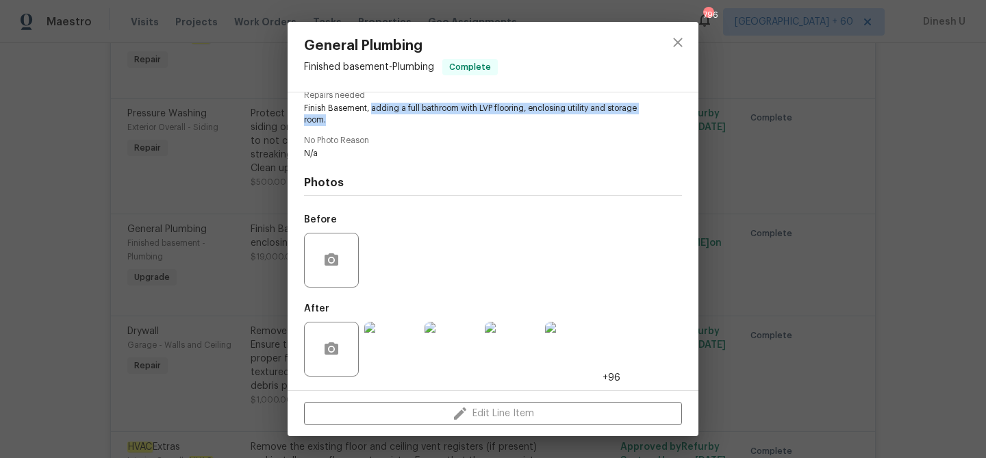
click at [216, 148] on div "General Plumbing Finished basement - Plumbing Complete Vendor Royal Contracting…" at bounding box center [493, 229] width 986 height 458
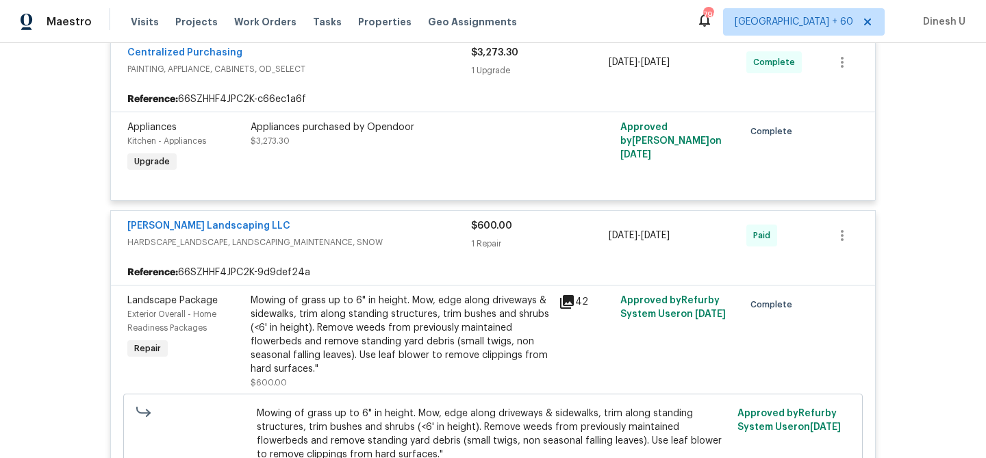
scroll to position [0, 0]
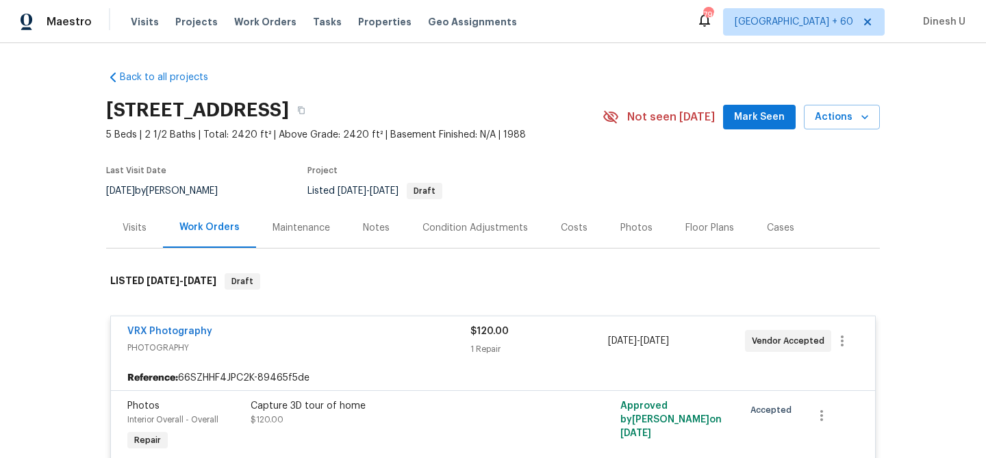
click at [138, 228] on div "Visits" at bounding box center [135, 228] width 24 height 14
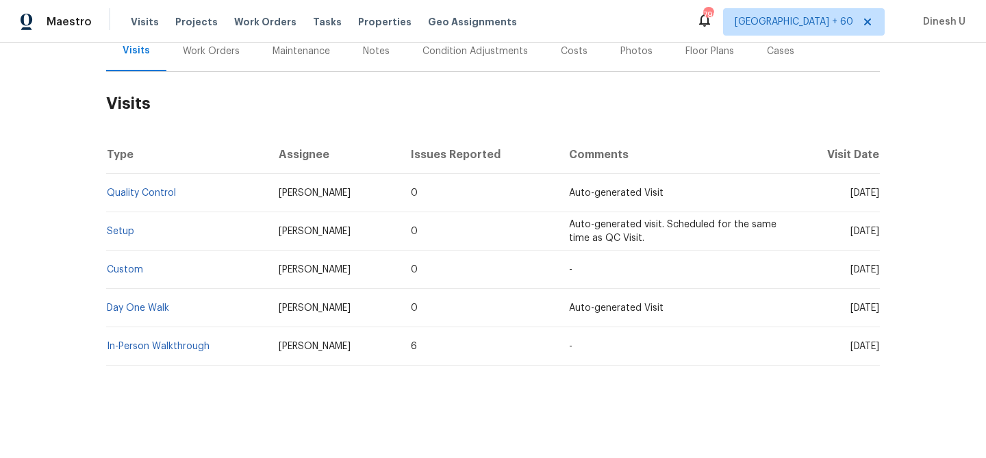
scroll to position [177, 0]
click at [118, 235] on td "Setup" at bounding box center [187, 231] width 162 height 38
click at [116, 233] on link "Setup" at bounding box center [120, 231] width 27 height 10
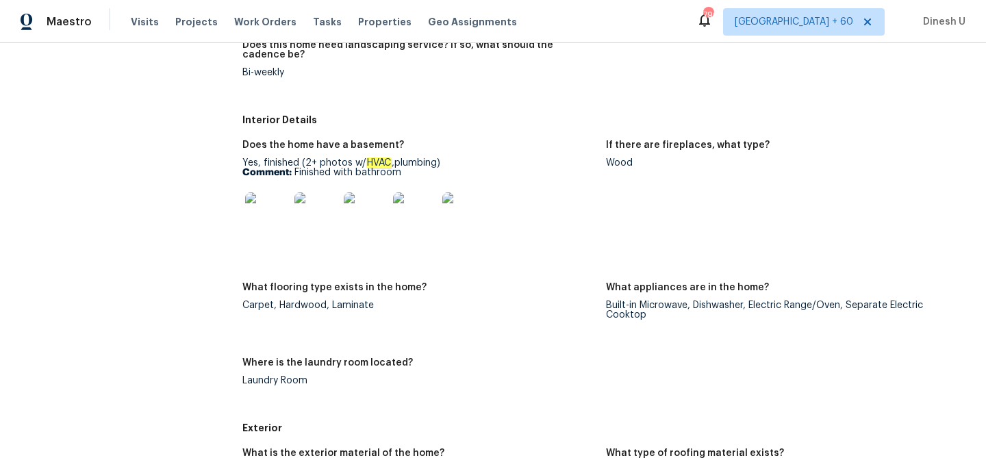
scroll to position [512, 0]
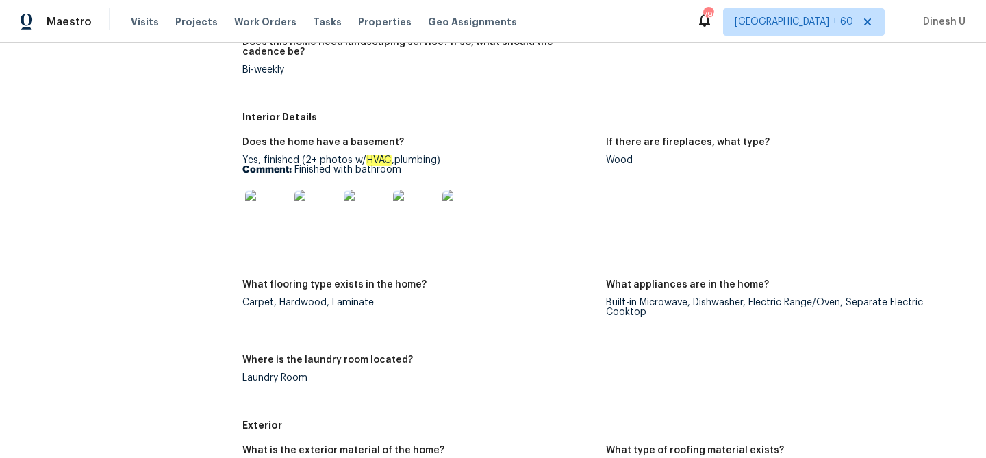
click at [276, 214] on img at bounding box center [267, 212] width 44 height 44
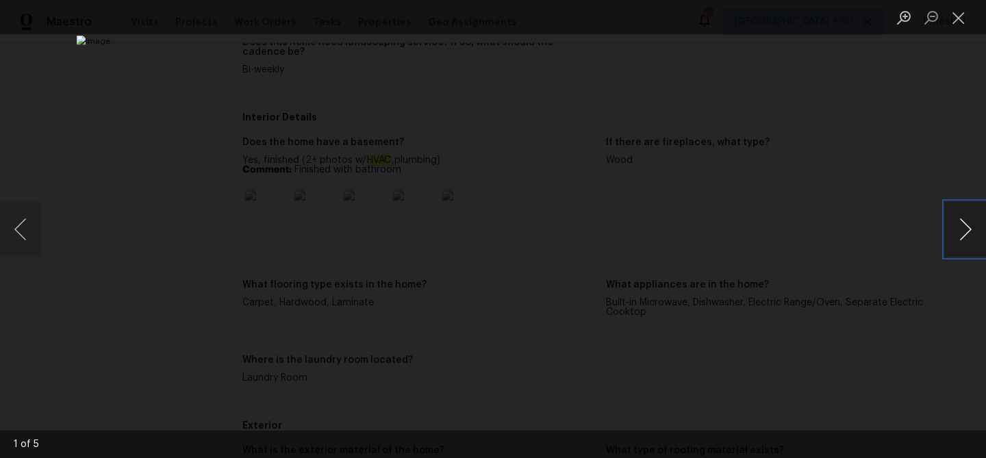
click at [963, 237] on button "Next image" at bounding box center [965, 229] width 41 height 55
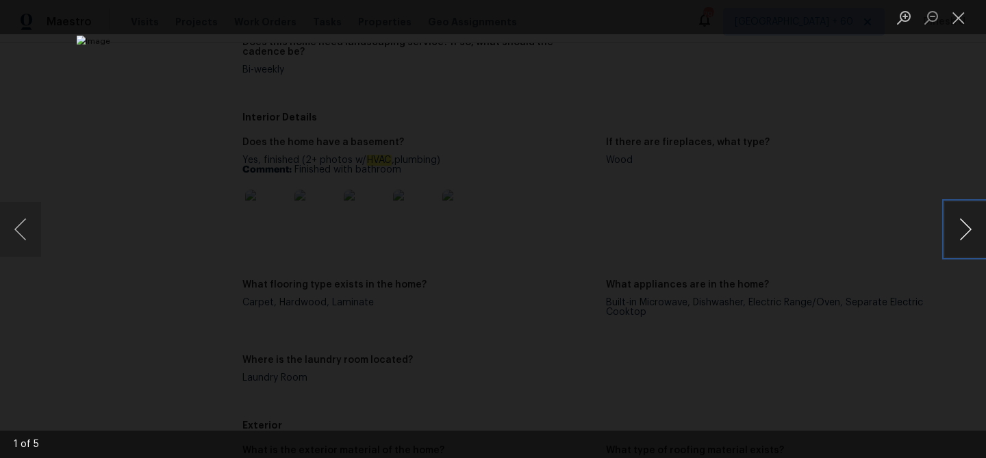
click at [963, 237] on button "Next image" at bounding box center [965, 229] width 41 height 55
click at [966, 22] on button "Close lightbox" at bounding box center [958, 17] width 27 height 24
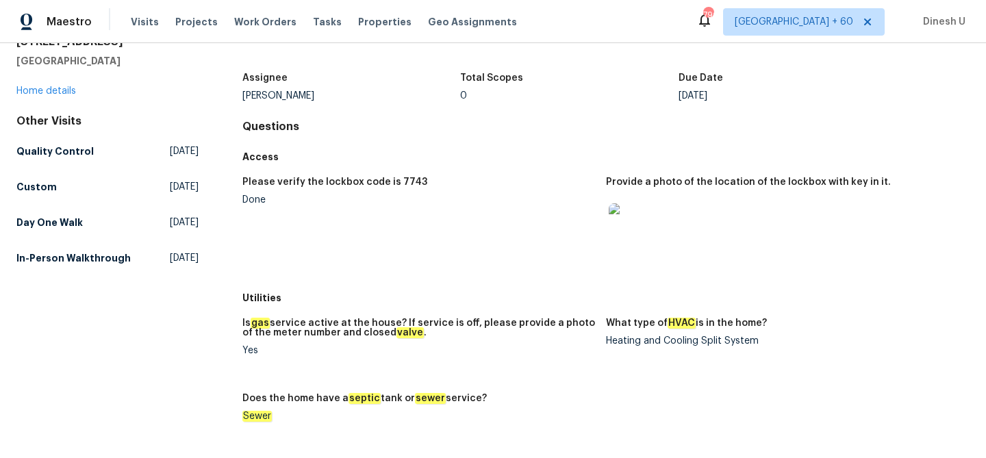
scroll to position [0, 0]
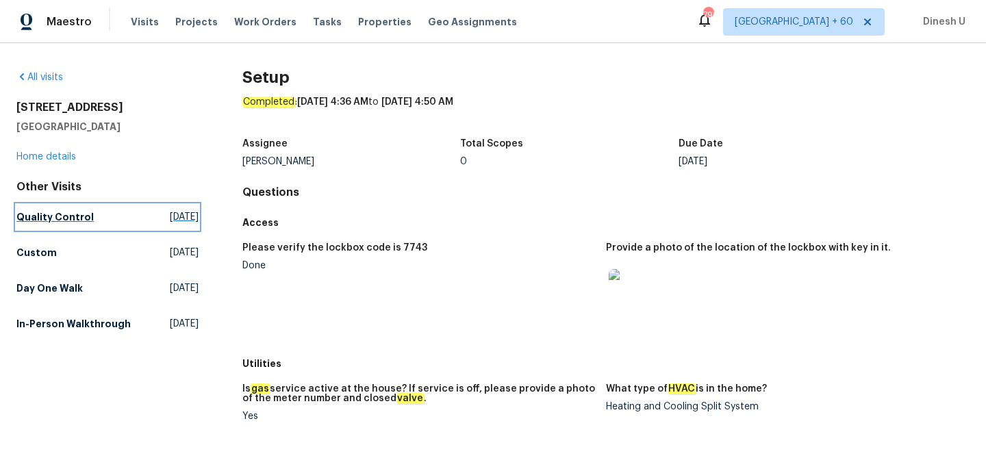
click at [151, 209] on link "Quality Control [DATE]" at bounding box center [107, 217] width 182 height 25
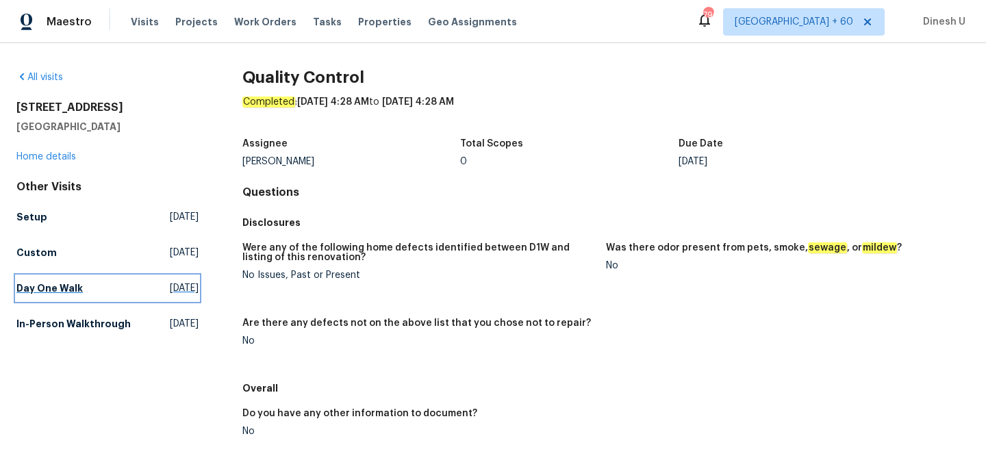
click at [170, 288] on span "[DATE]" at bounding box center [184, 288] width 29 height 14
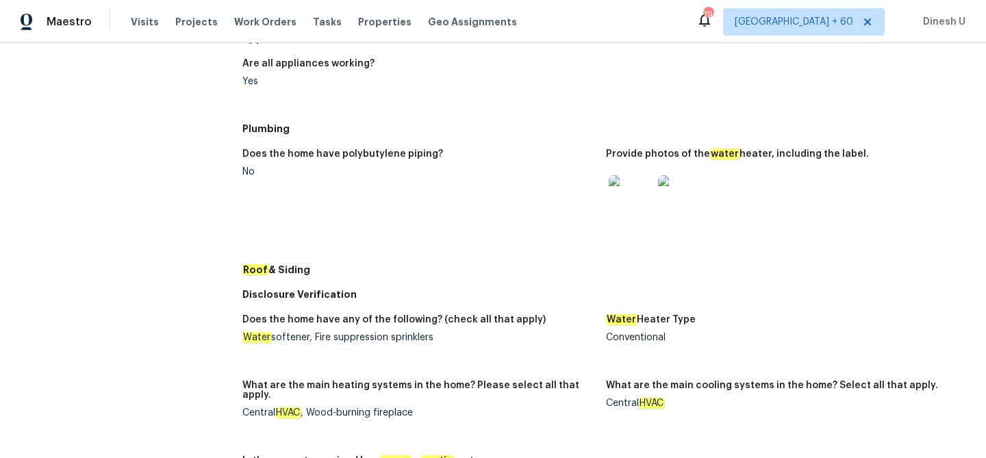
scroll to position [531, 0]
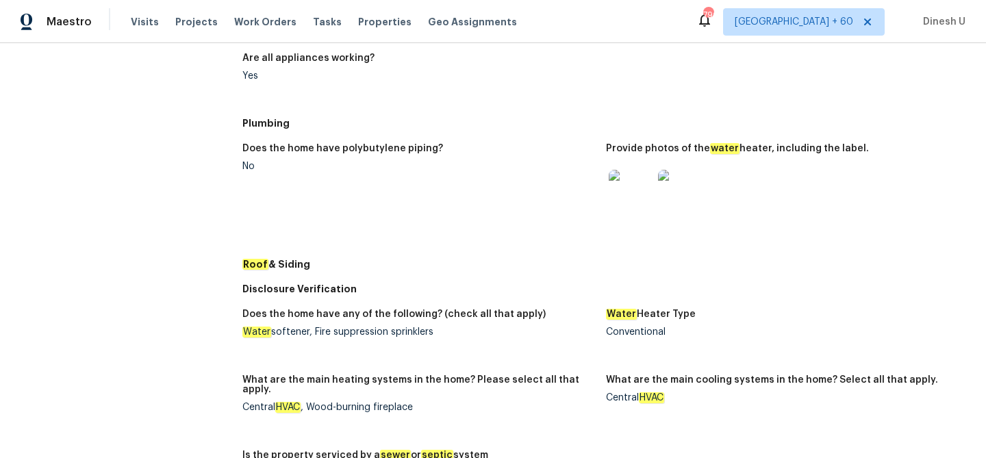
click at [627, 187] on img at bounding box center [631, 192] width 44 height 44
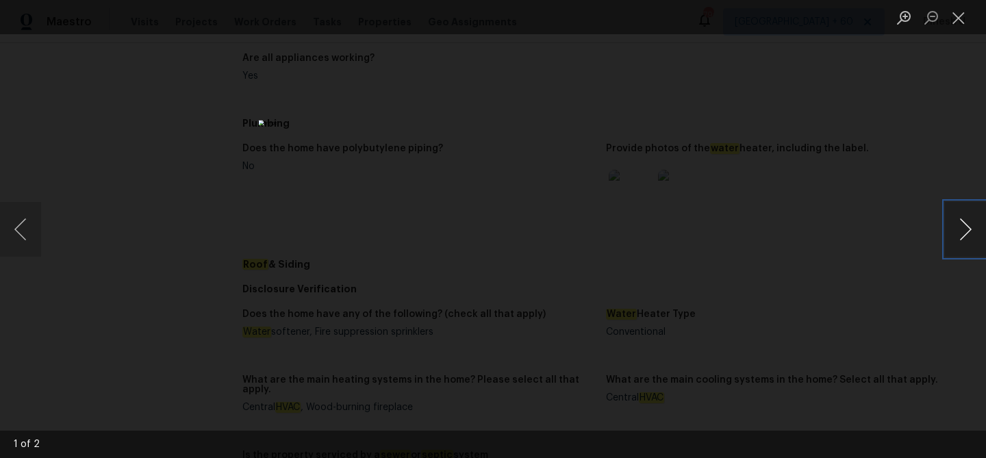
click at [948, 234] on button "Next image" at bounding box center [965, 229] width 41 height 55
click at [957, 16] on button "Close lightbox" at bounding box center [958, 17] width 27 height 24
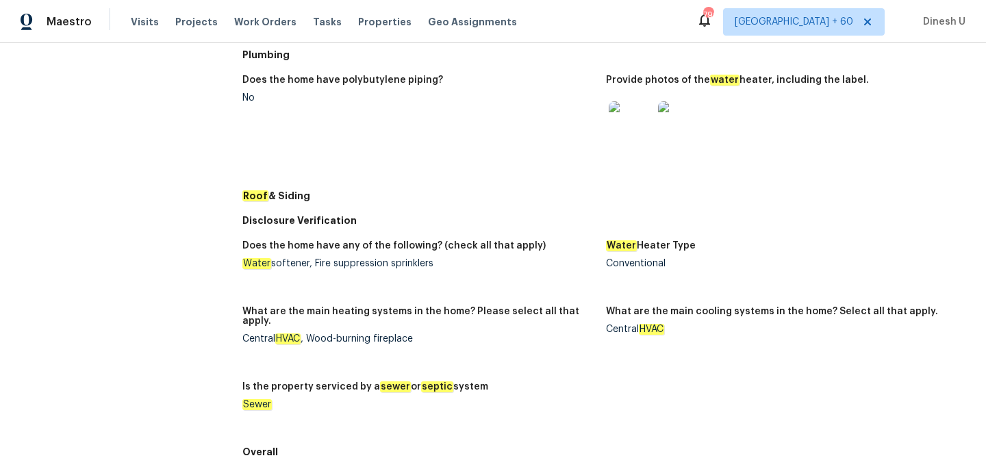
scroll to position [600, 0]
click at [629, 135] on img at bounding box center [631, 123] width 44 height 44
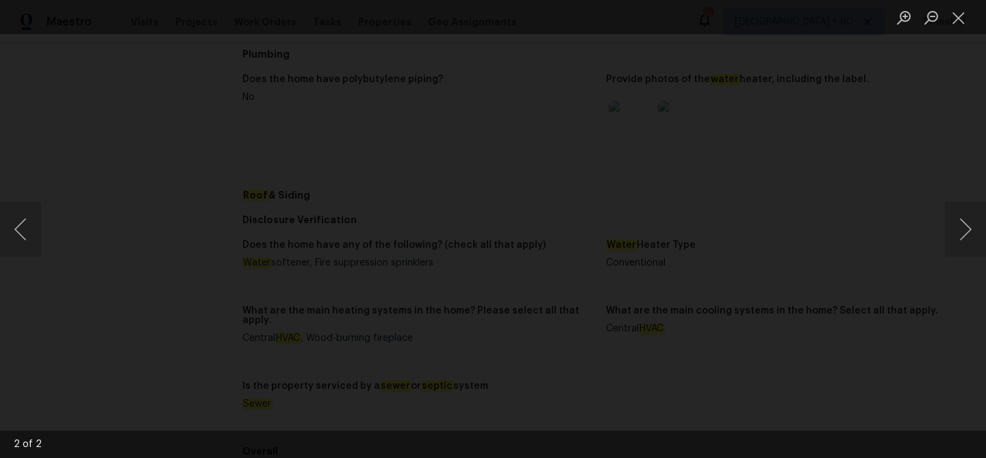
click at [472, 220] on img "Lightbox" at bounding box center [504, 276] width 1254 height 583
click at [958, 13] on button "Close lightbox" at bounding box center [958, 17] width 27 height 24
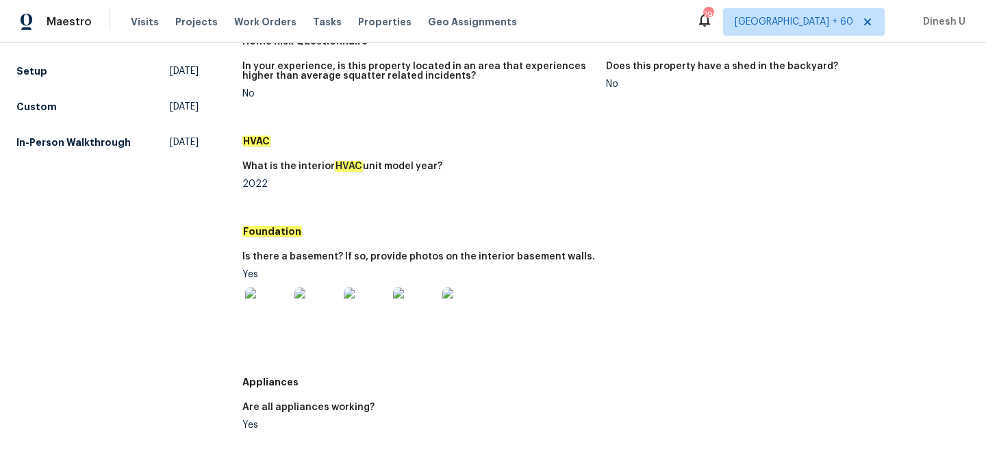
scroll to position [0, 0]
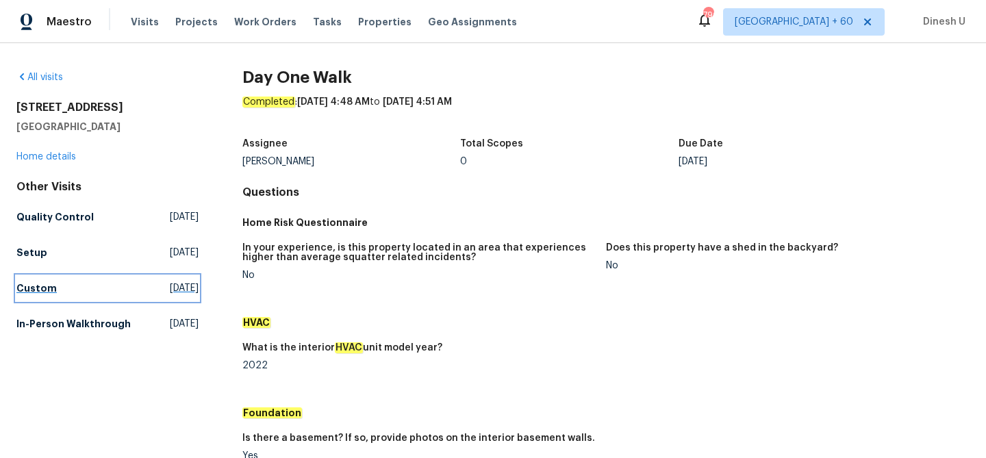
click at [170, 293] on span "[DATE]" at bounding box center [184, 288] width 29 height 14
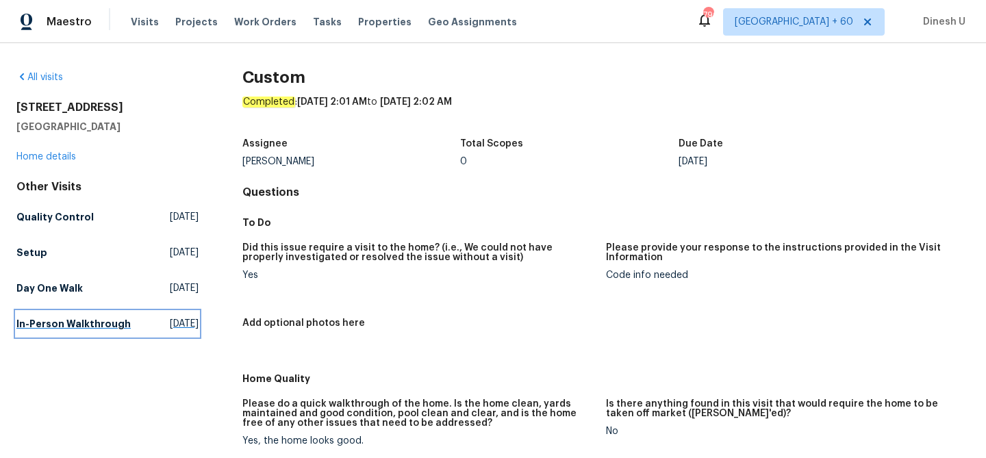
click at [170, 331] on span "[DATE]" at bounding box center [184, 324] width 29 height 14
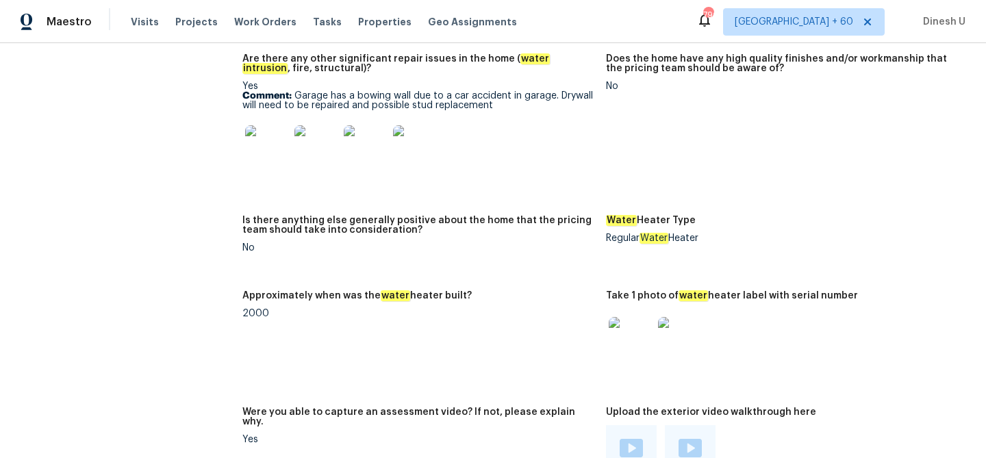
scroll to position [2389, 0]
click at [620, 329] on img at bounding box center [631, 340] width 44 height 44
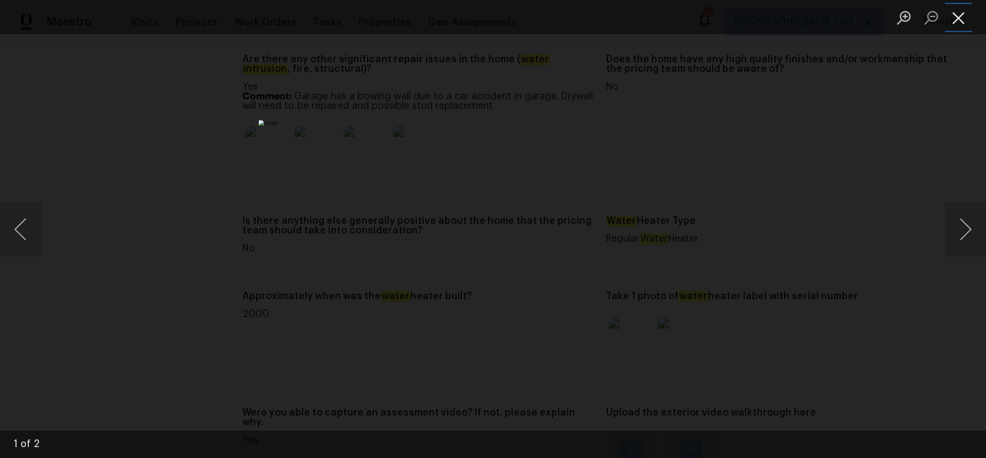
click at [955, 15] on button "Close lightbox" at bounding box center [958, 17] width 27 height 24
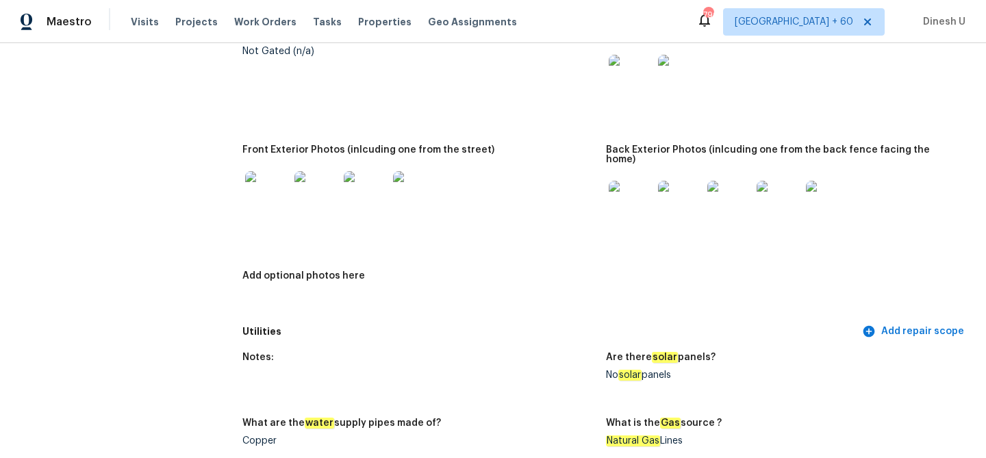
scroll to position [0, 0]
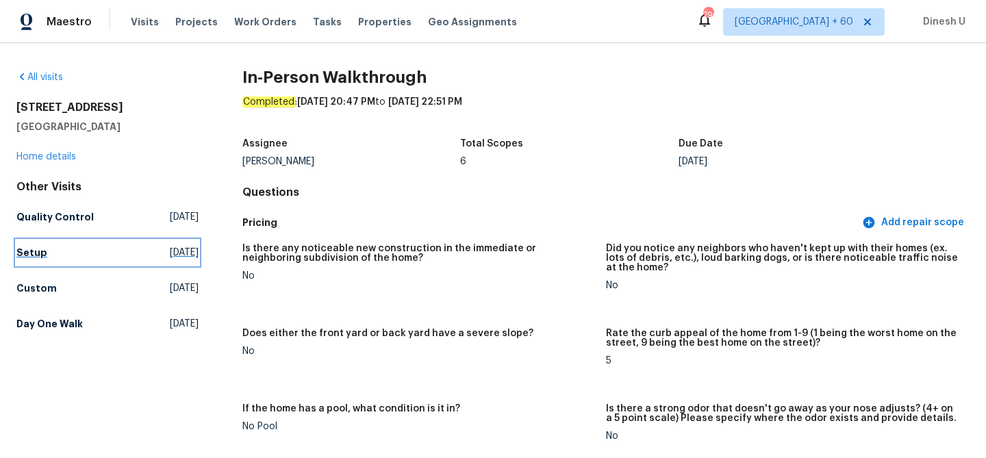
click at [170, 247] on span "[DATE]" at bounding box center [184, 253] width 29 height 14
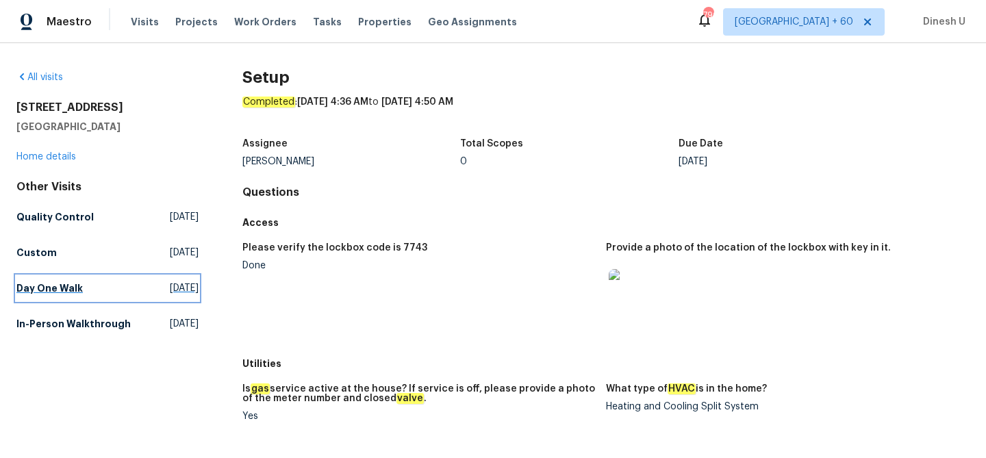
click at [170, 288] on span "[DATE]" at bounding box center [184, 288] width 29 height 14
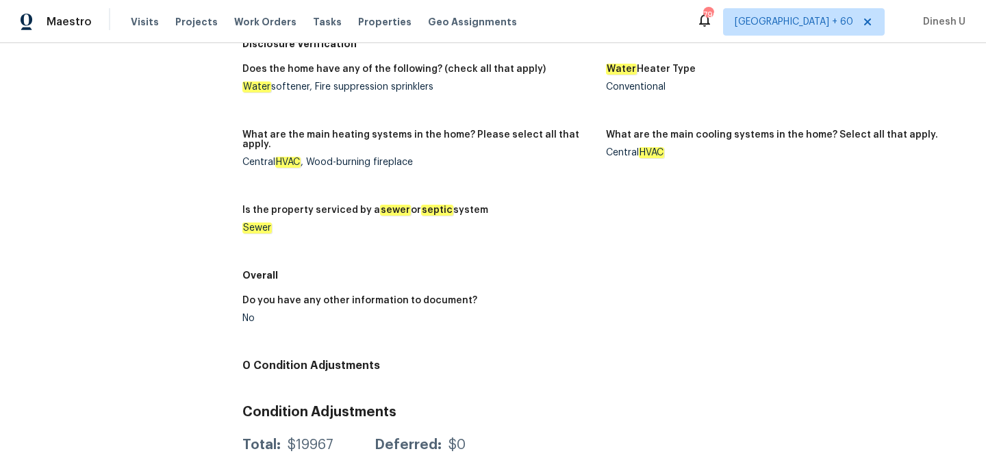
scroll to position [789, 0]
